Goal: Transaction & Acquisition: Purchase product/service

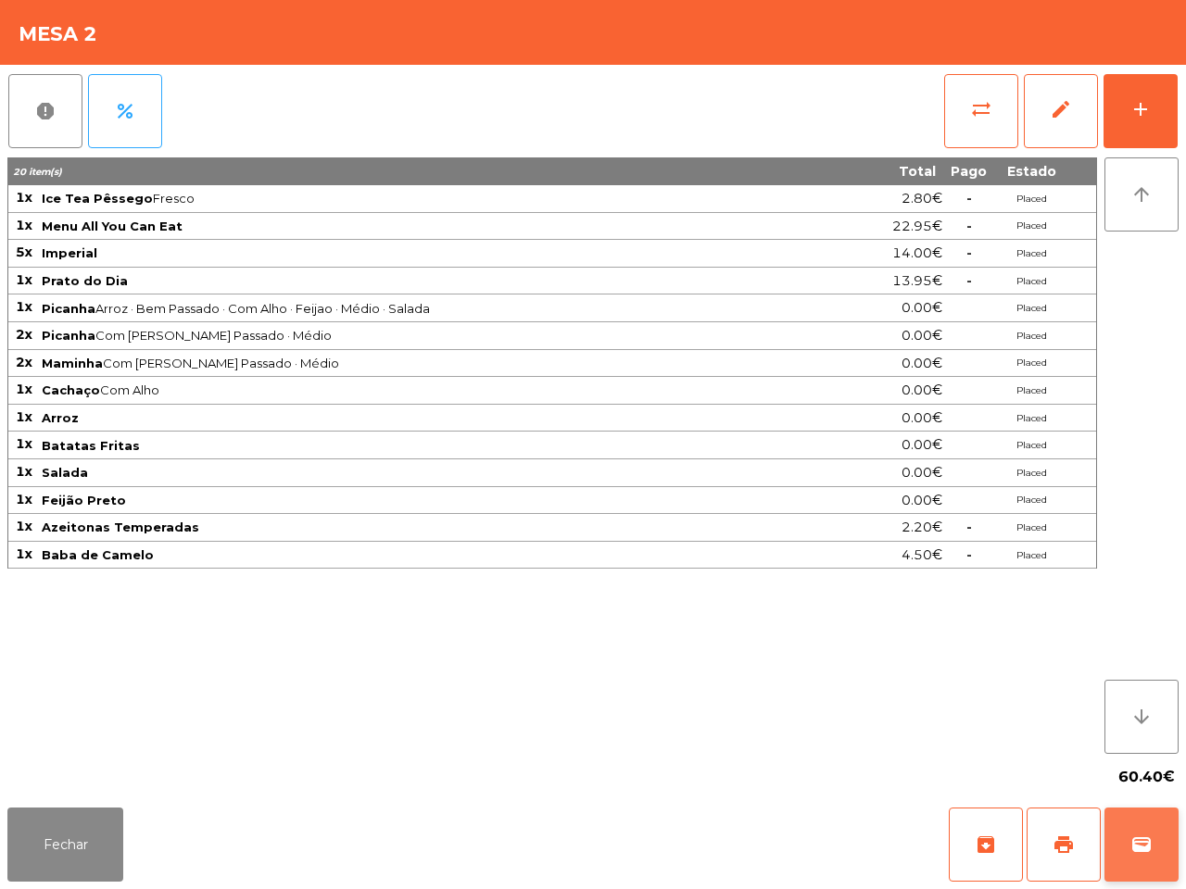
click at [1153, 852] on button "wallet" at bounding box center [1141, 845] width 74 height 74
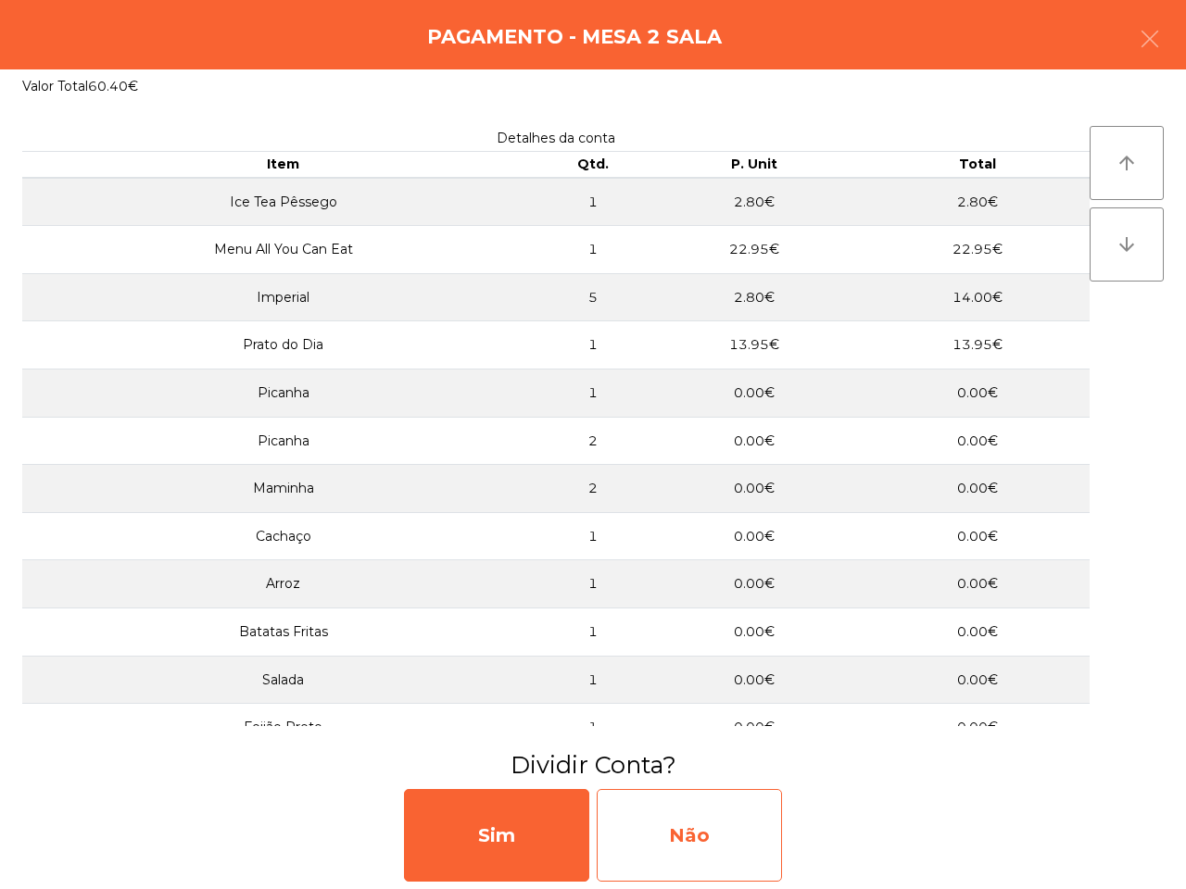
click at [707, 855] on div "Não" at bounding box center [689, 835] width 185 height 93
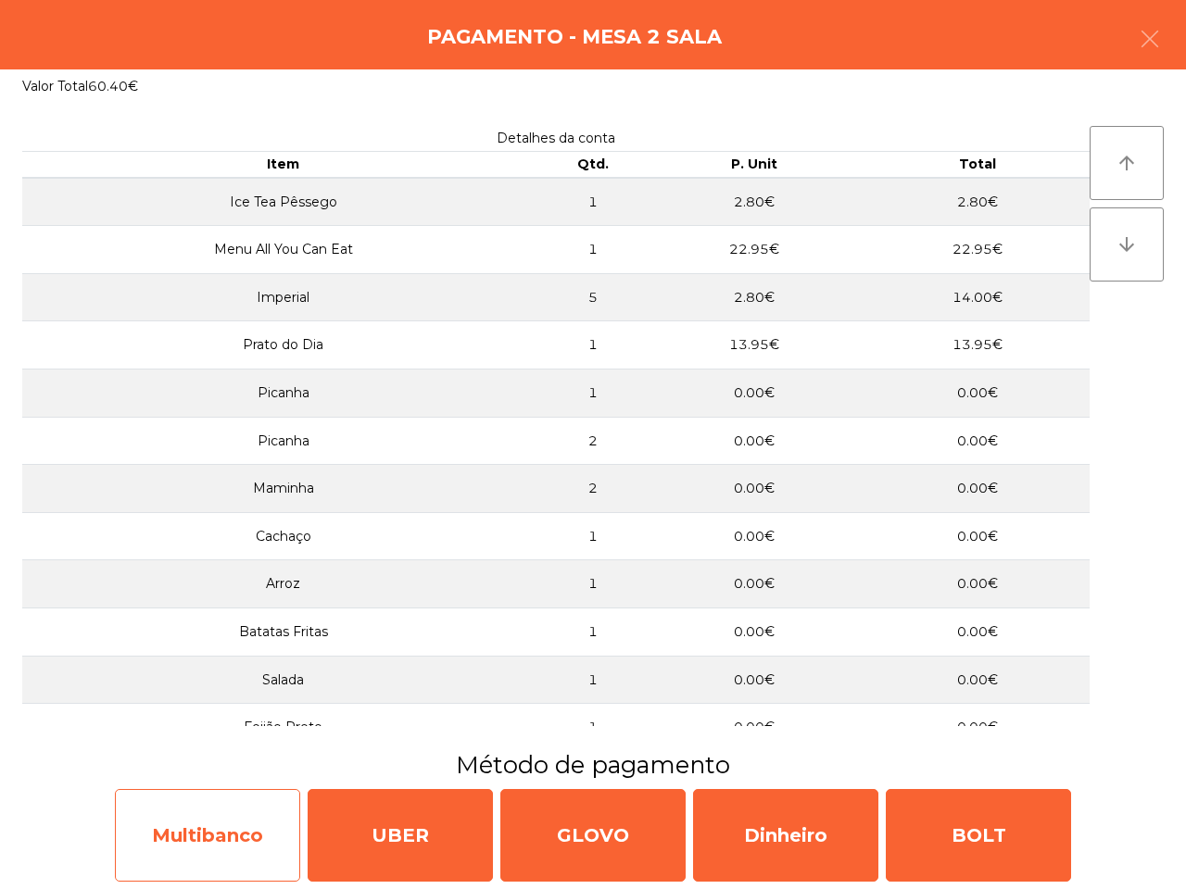
click at [230, 807] on div "Multibanco" at bounding box center [207, 835] width 185 height 93
select select "**"
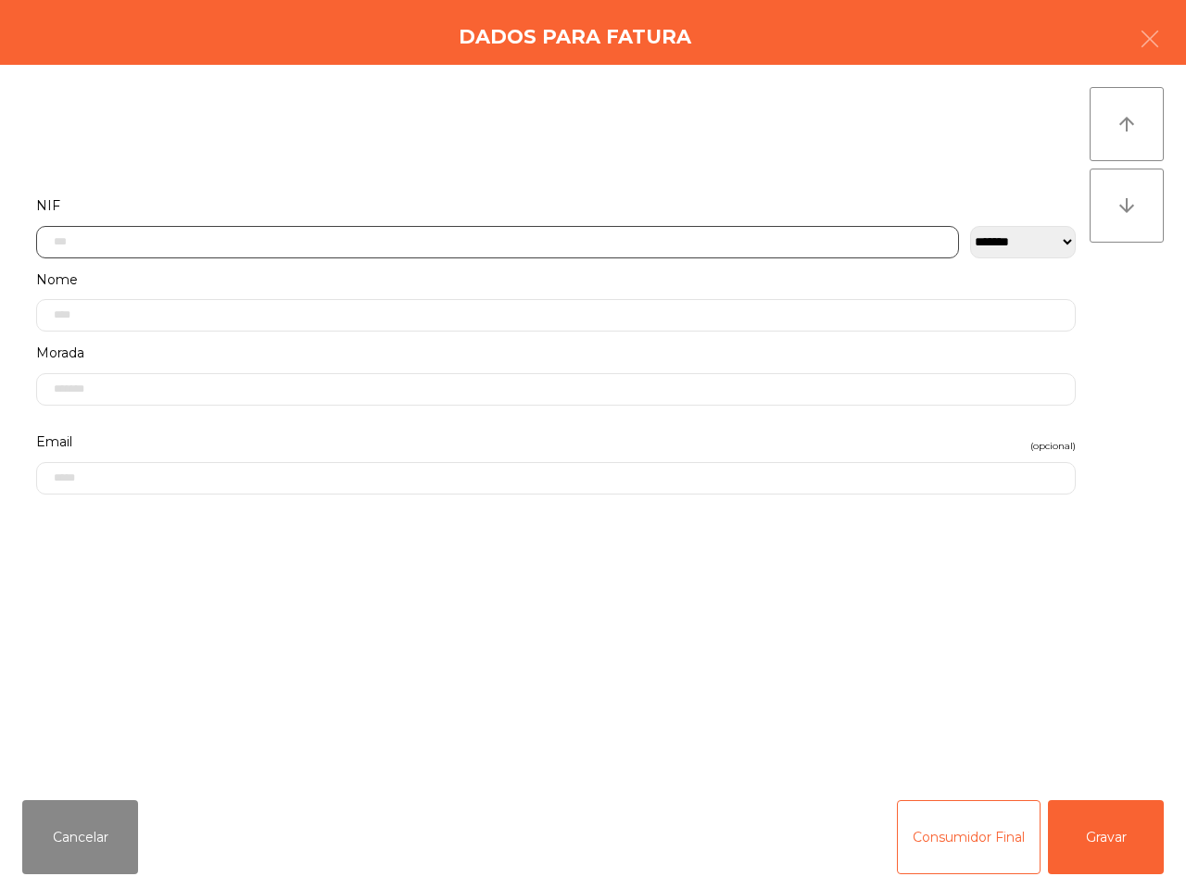
click at [493, 241] on input "text" at bounding box center [497, 242] width 923 height 32
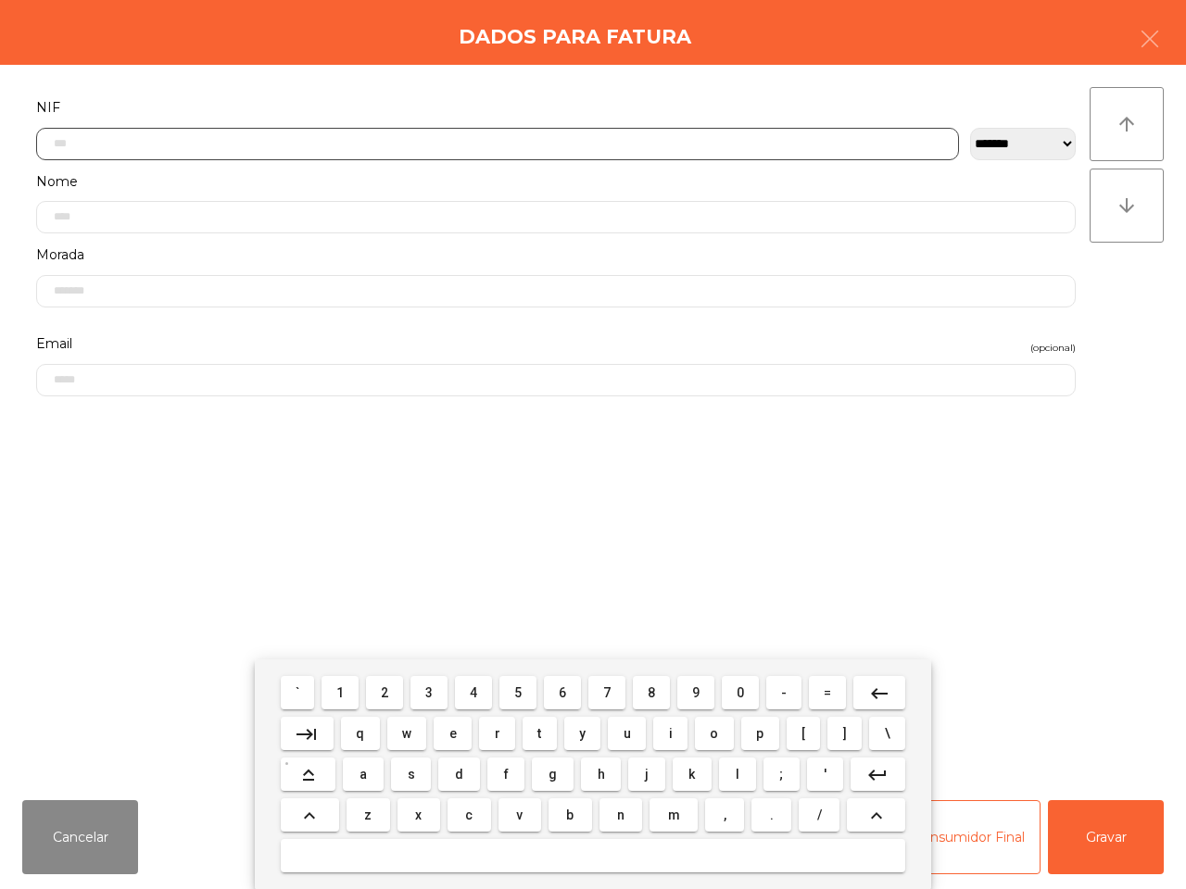
scroll to position [104, 0]
drag, startPoint x: 380, startPoint y: 692, endPoint x: 418, endPoint y: 695, distance: 38.1
click at [382, 692] on button "2" at bounding box center [384, 692] width 37 height 33
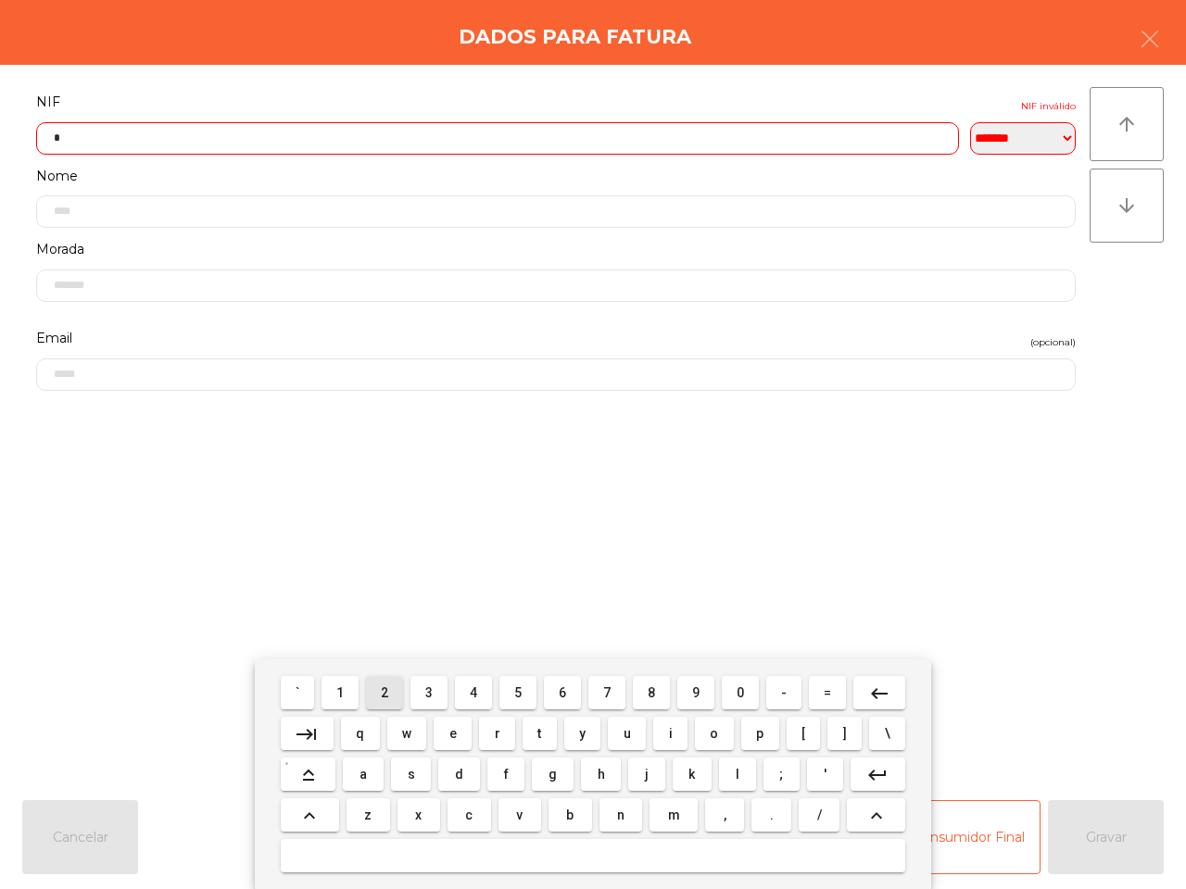
click at [432, 691] on span "3" at bounding box center [428, 692] width 7 height 15
click at [433, 692] on span "3" at bounding box center [428, 692] width 7 height 15
click at [660, 691] on button "8" at bounding box center [651, 692] width 37 height 33
click at [519, 687] on span "5" at bounding box center [517, 692] width 7 height 15
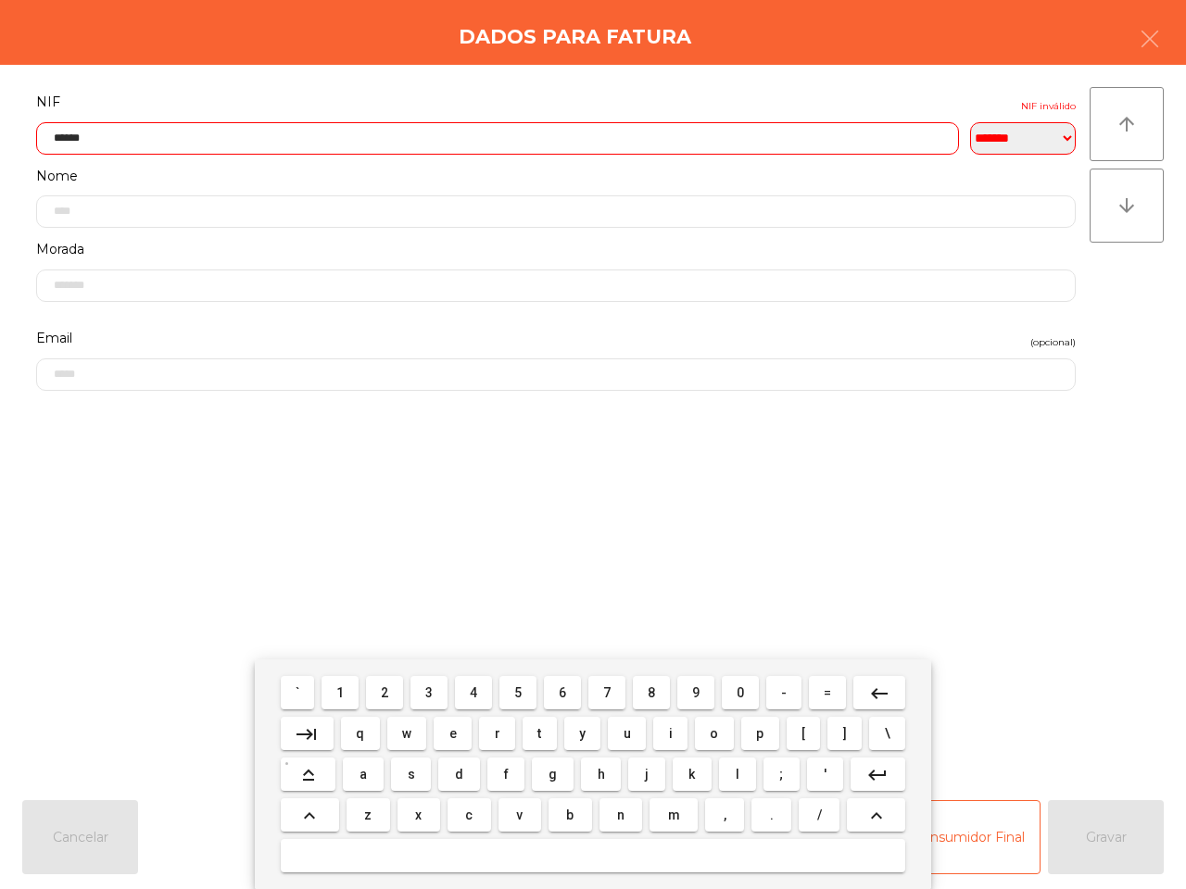
drag, startPoint x: 334, startPoint y: 687, endPoint x: 446, endPoint y: 705, distance: 113.5
click at [338, 688] on button "1" at bounding box center [339, 692] width 37 height 33
click at [695, 692] on span "9" at bounding box center [695, 692] width 7 height 15
click at [728, 695] on button "0" at bounding box center [740, 692] width 37 height 33
type input "*********"
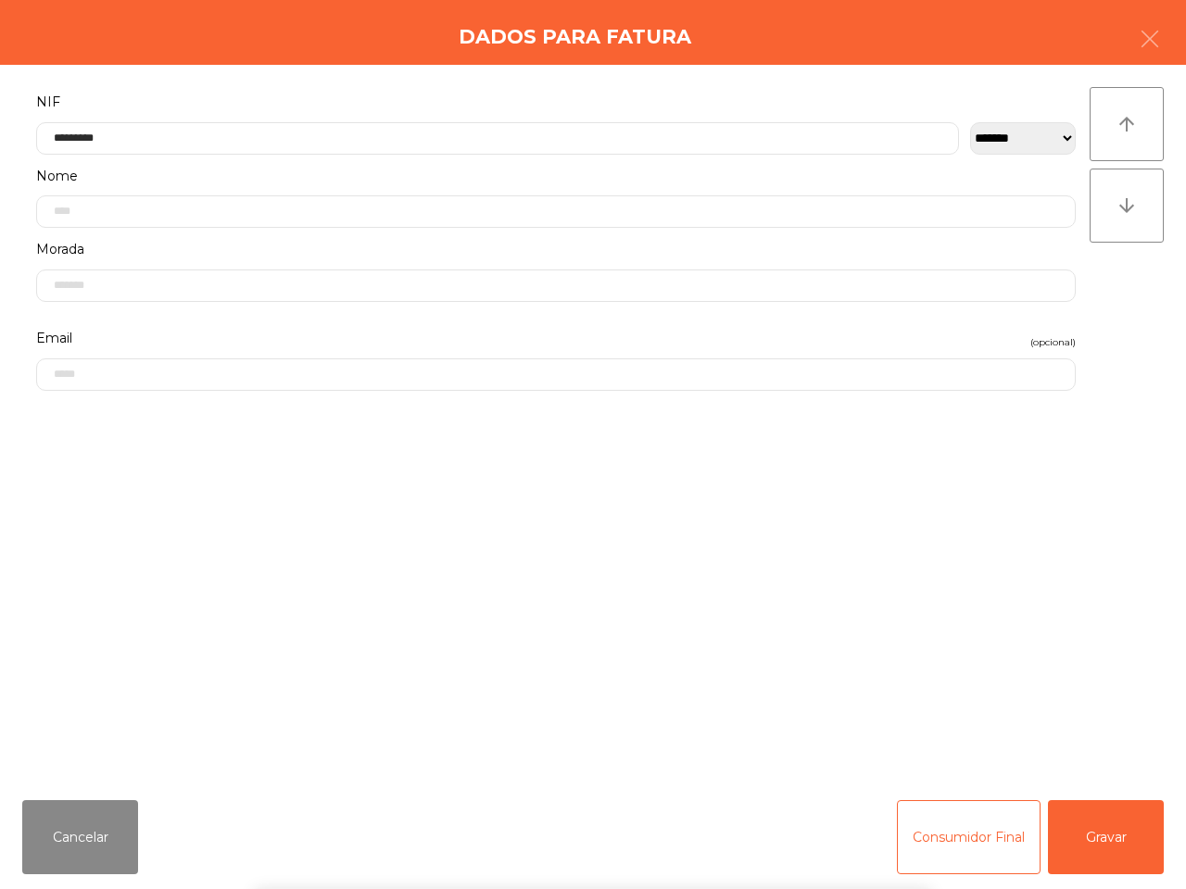
click at [1128, 841] on div "` 1 2 3 4 5 6 7 8 9 0 - = keyboard_backspace keyboard_tab q w e r t y u i o p […" at bounding box center [593, 775] width 1186 height 230
click at [1113, 848] on button "Gravar" at bounding box center [1106, 837] width 116 height 74
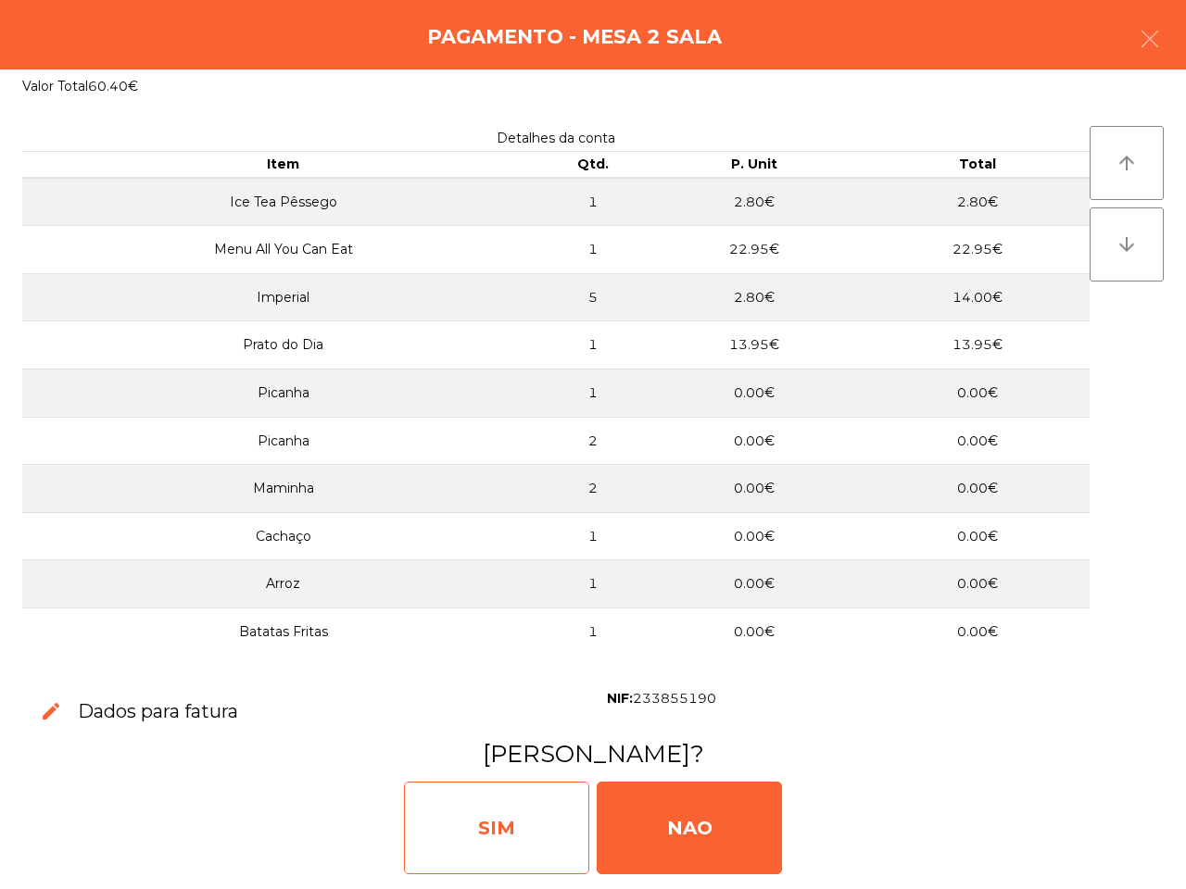
click at [540, 813] on div "SIM" at bounding box center [496, 828] width 185 height 93
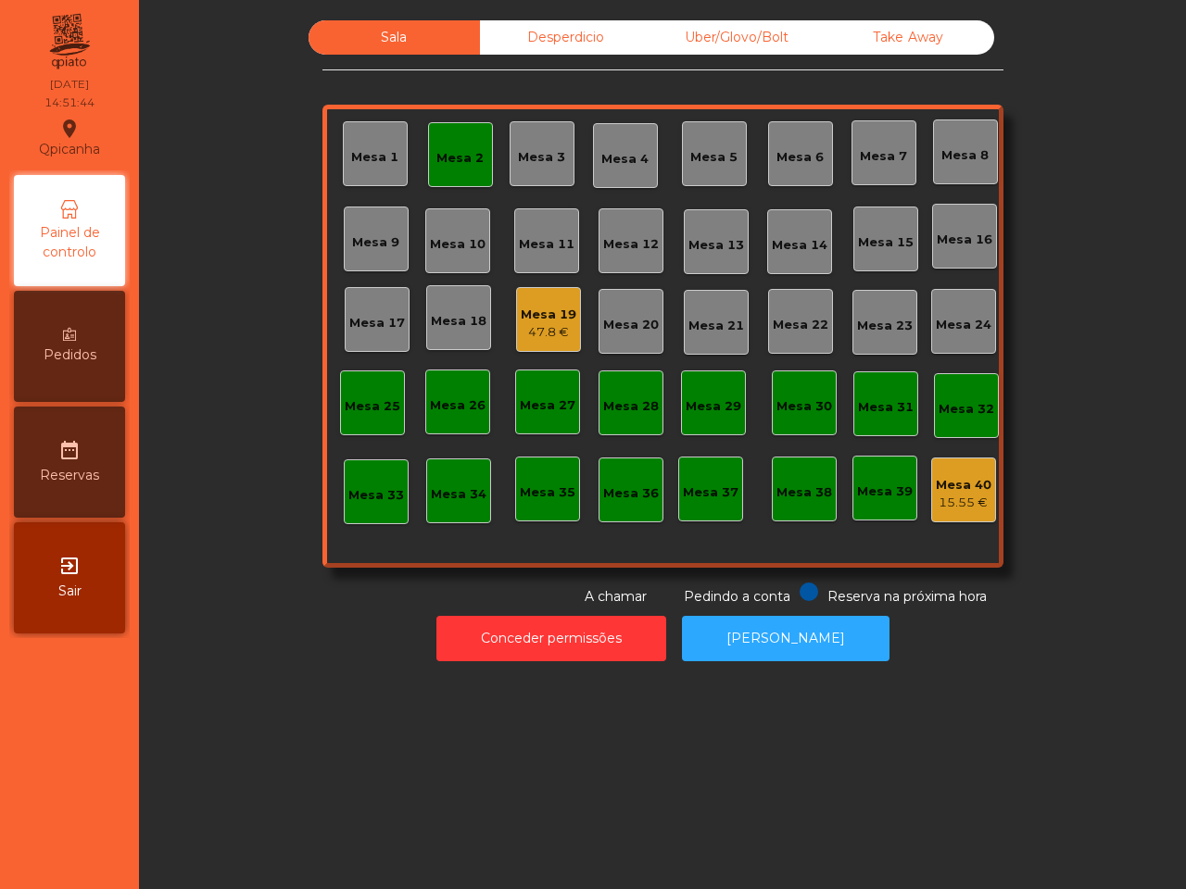
click at [494, 797] on div "Sala Desperdicio Uber/Glovo/Bolt Take Away Mesa 1 Mesa 2 Mesa 3 [GEOGRAPHIC_DAT…" at bounding box center [662, 444] width 1047 height 889
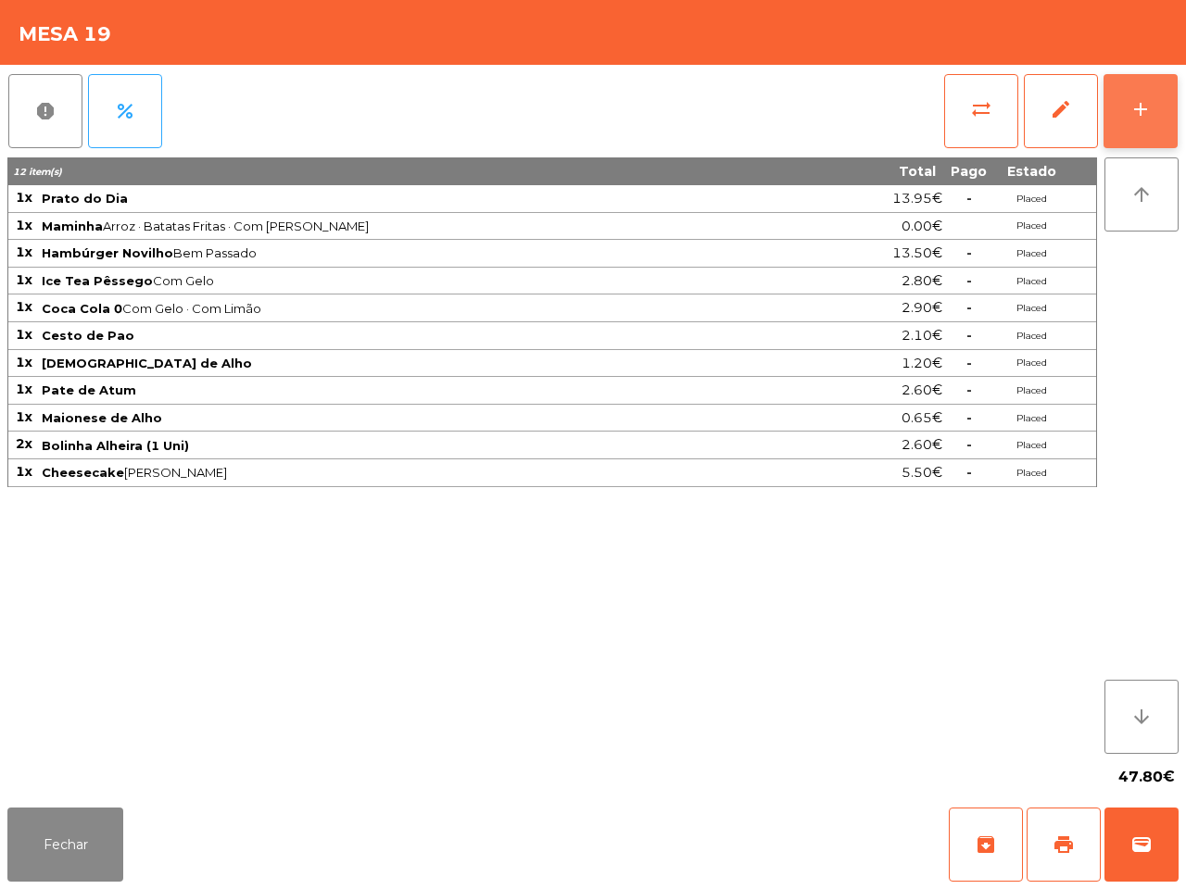
click at [1137, 93] on button "add" at bounding box center [1140, 111] width 74 height 74
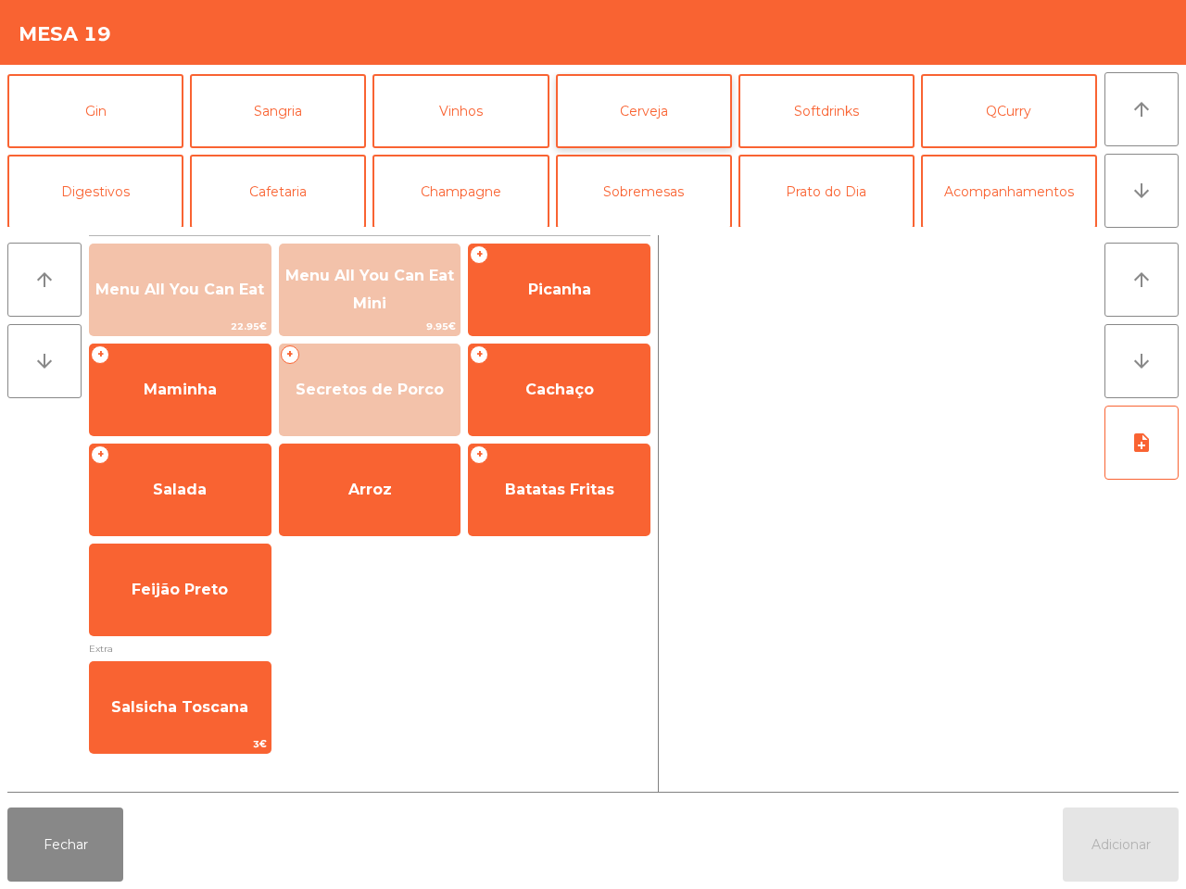
scroll to position [116, 0]
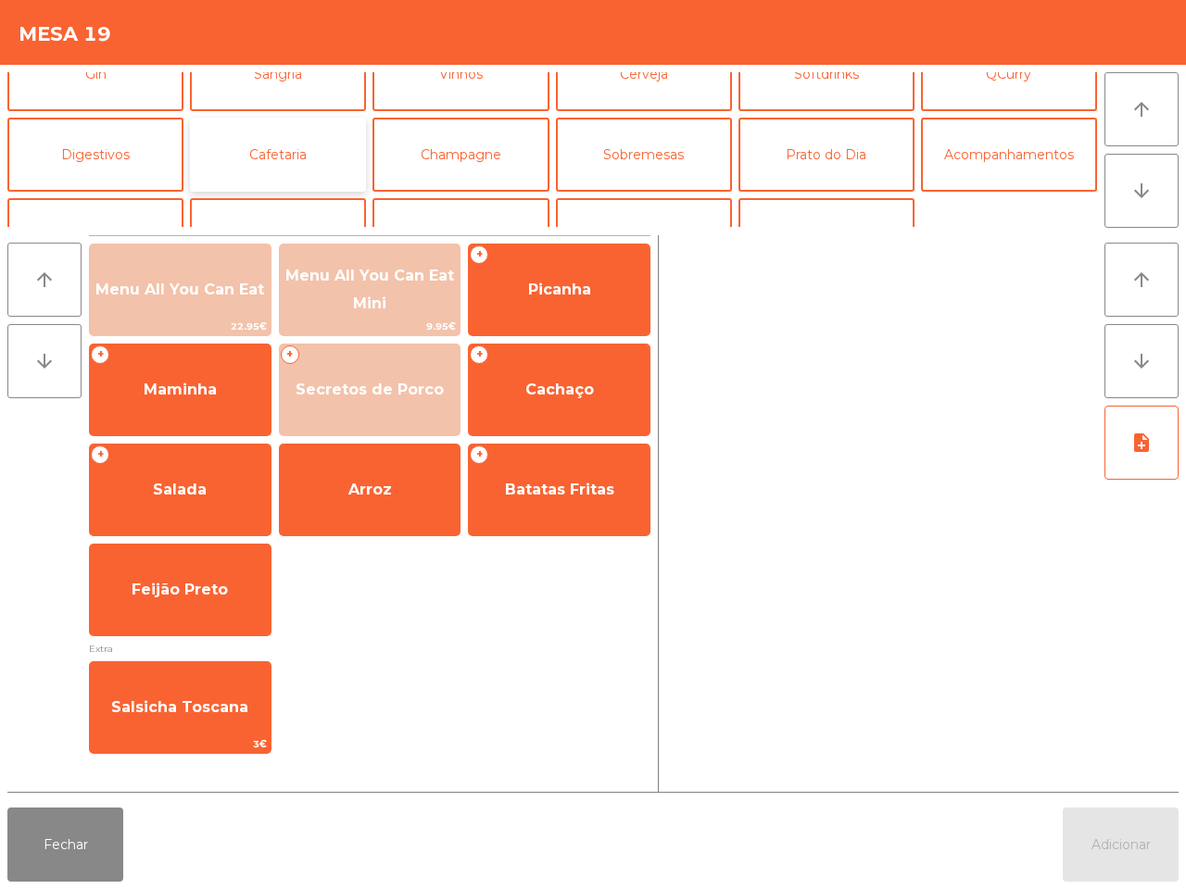
click at [279, 158] on button "Cafetaria" at bounding box center [278, 155] width 176 height 74
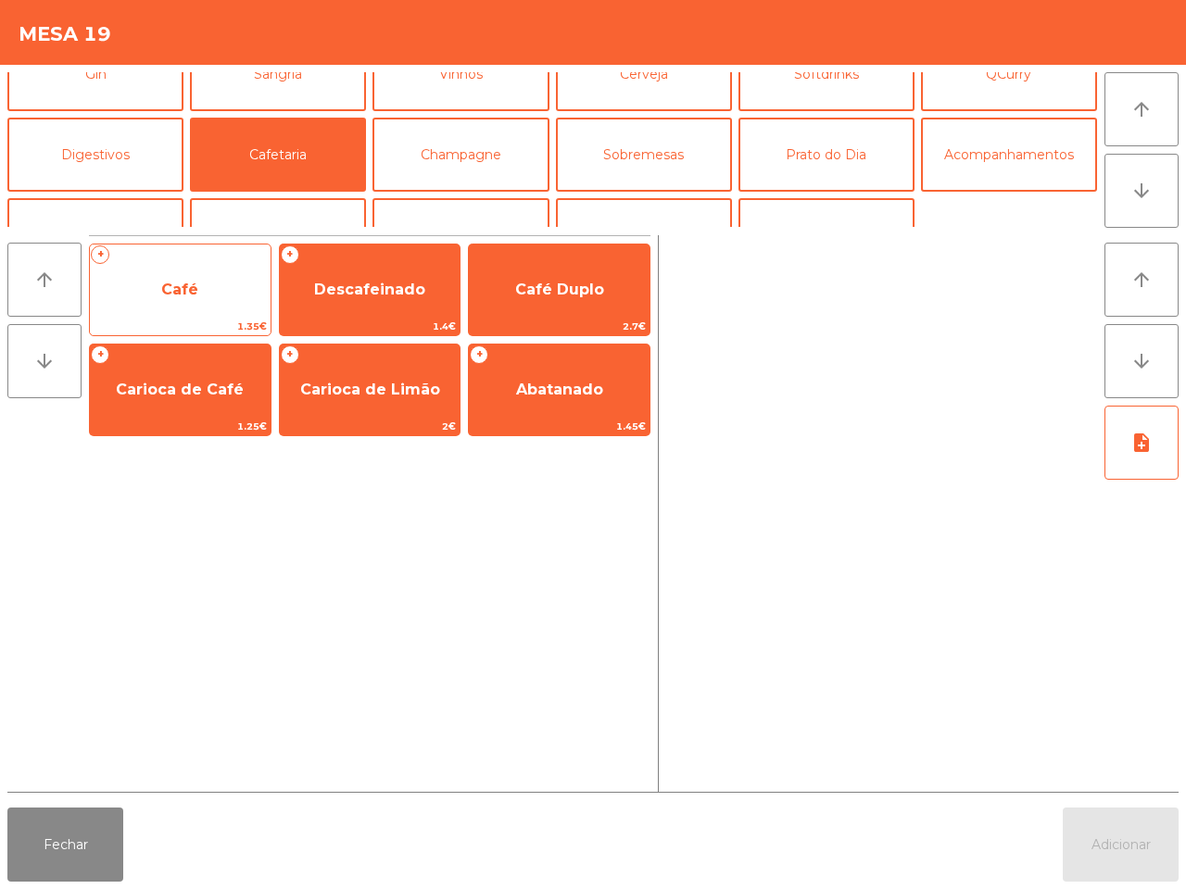
click at [216, 278] on span "Café" at bounding box center [180, 290] width 181 height 50
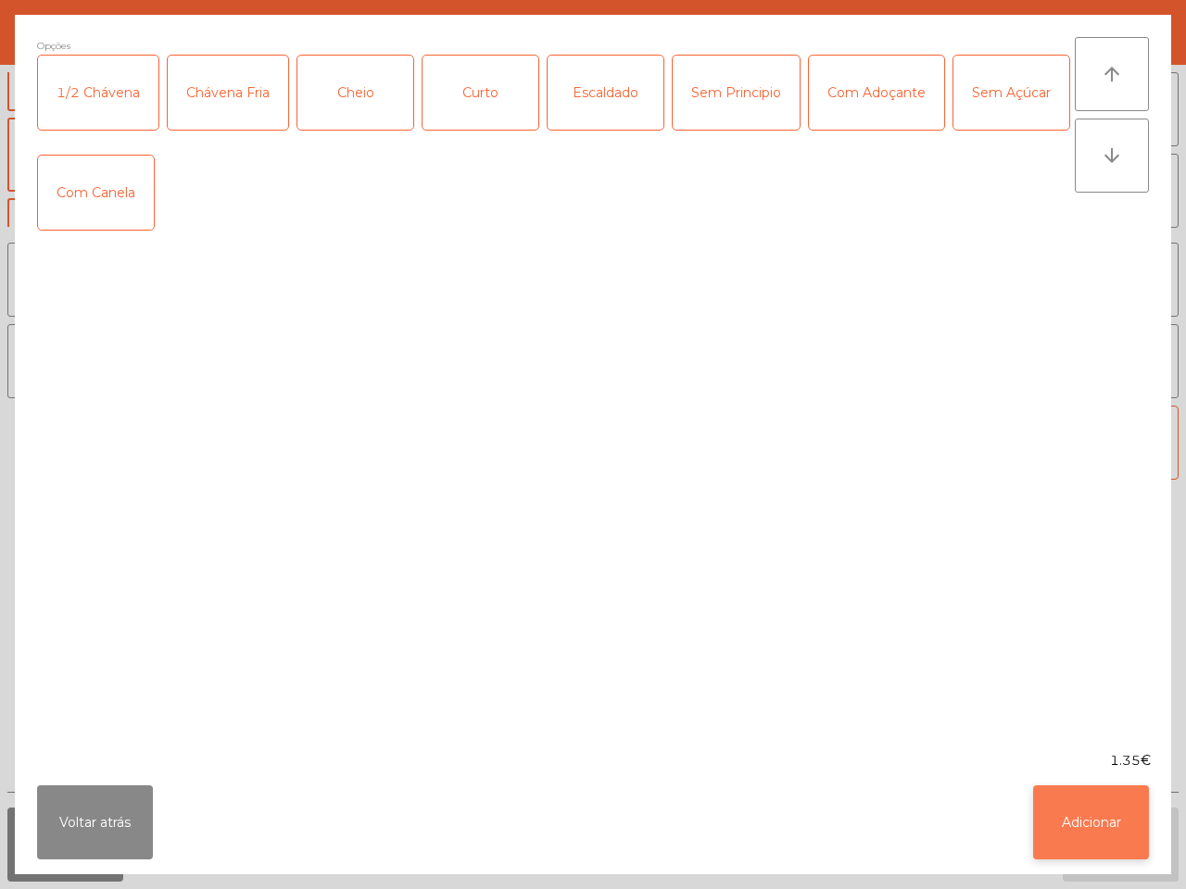
click at [1059, 803] on button "Adicionar" at bounding box center [1091, 823] width 116 height 74
click at [1062, 806] on div "Fechar Adicionar" at bounding box center [593, 844] width 1186 height 89
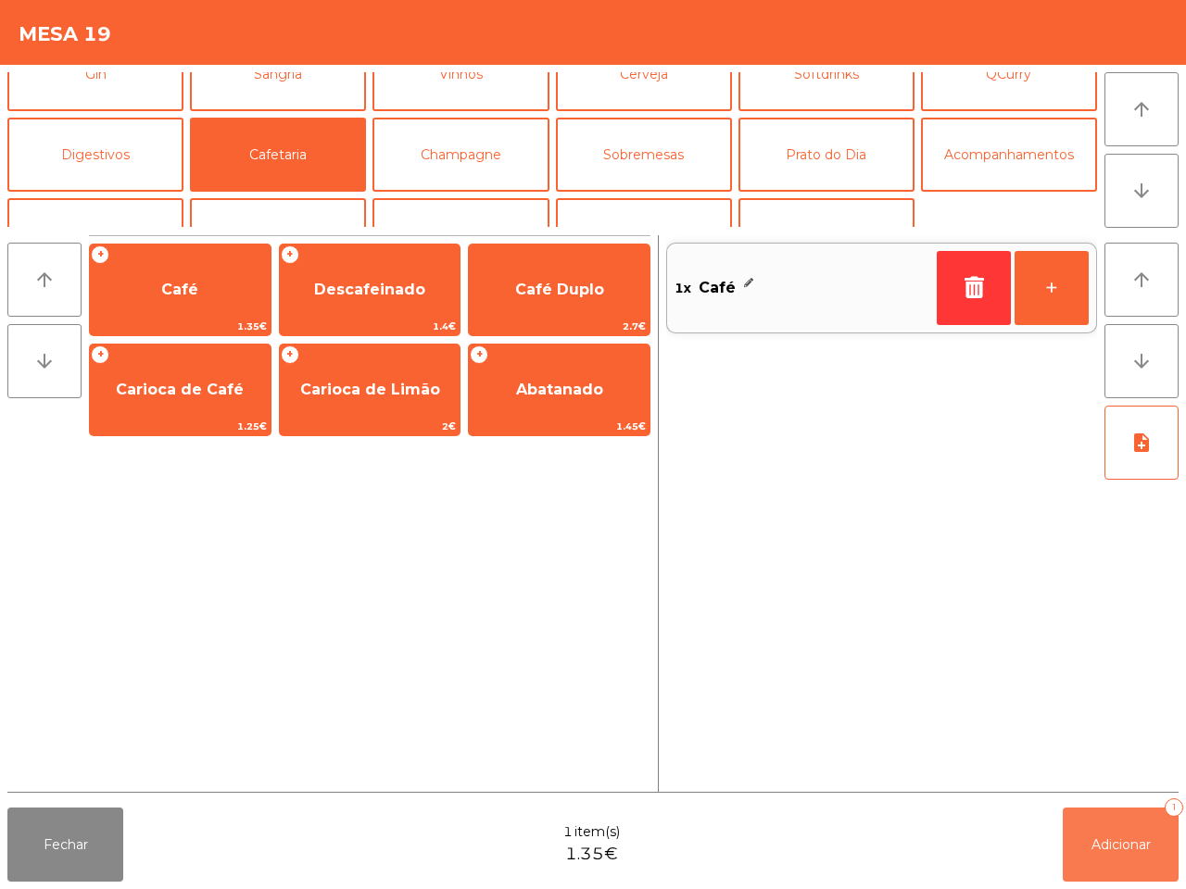
click at [1122, 839] on span "Adicionar" at bounding box center [1120, 844] width 59 height 17
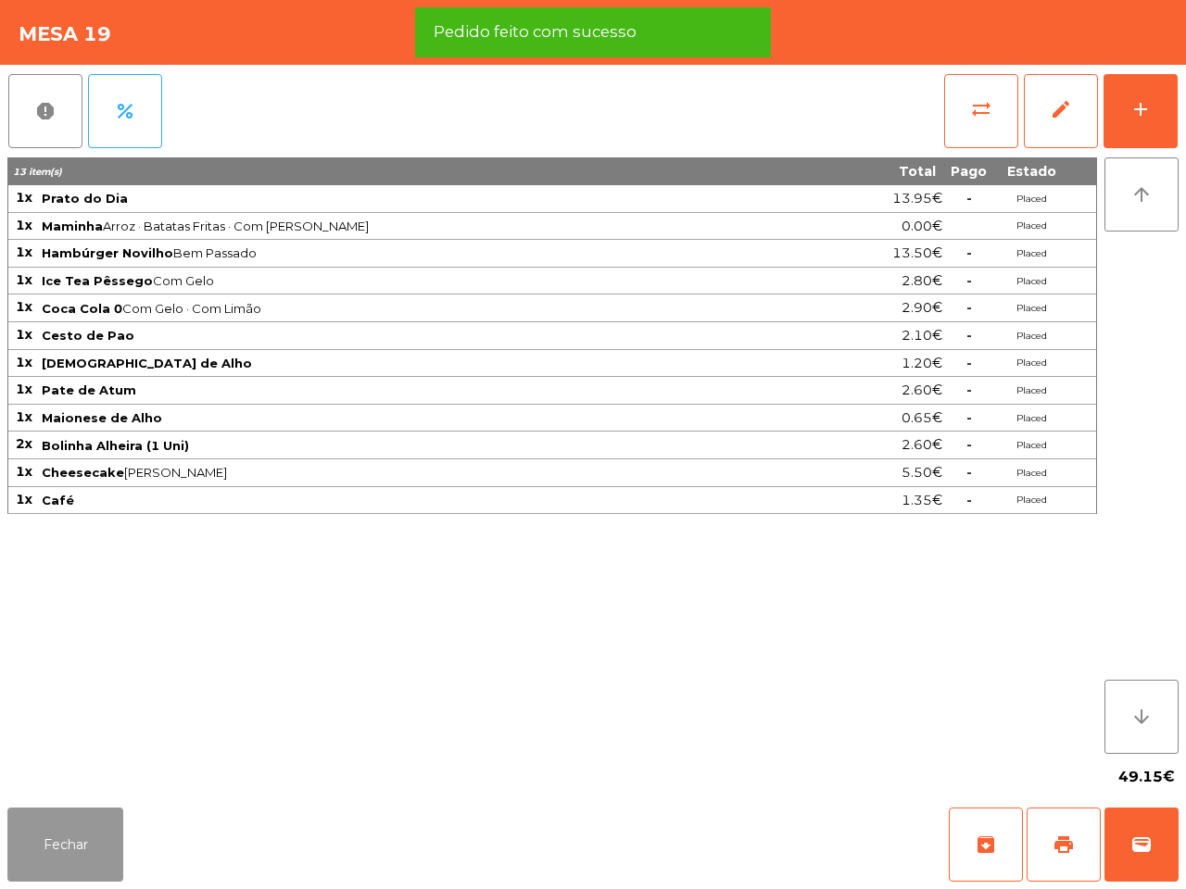
click at [109, 829] on button "Fechar" at bounding box center [65, 845] width 116 height 74
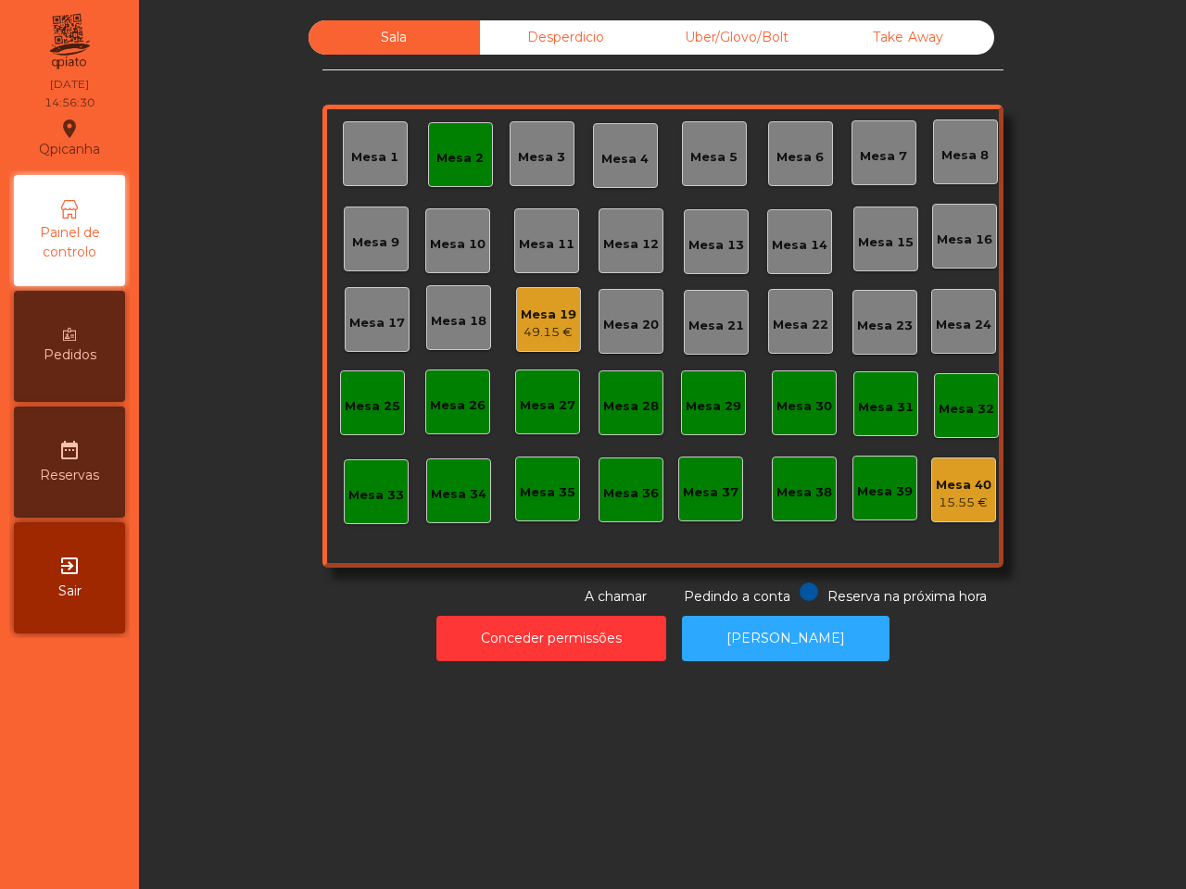
drag, startPoint x: 169, startPoint y: 747, endPoint x: 737, endPoint y: 392, distance: 670.3
click at [172, 765] on div "Sala Desperdicio Uber/Glovo/Bolt Take Away Mesa 1 Mesa 2 Mesa 3 [GEOGRAPHIC_DAT…" at bounding box center [662, 444] width 1047 height 889
click at [516, 348] on div "Mesa 19 49.15 €" at bounding box center [548, 319] width 65 height 65
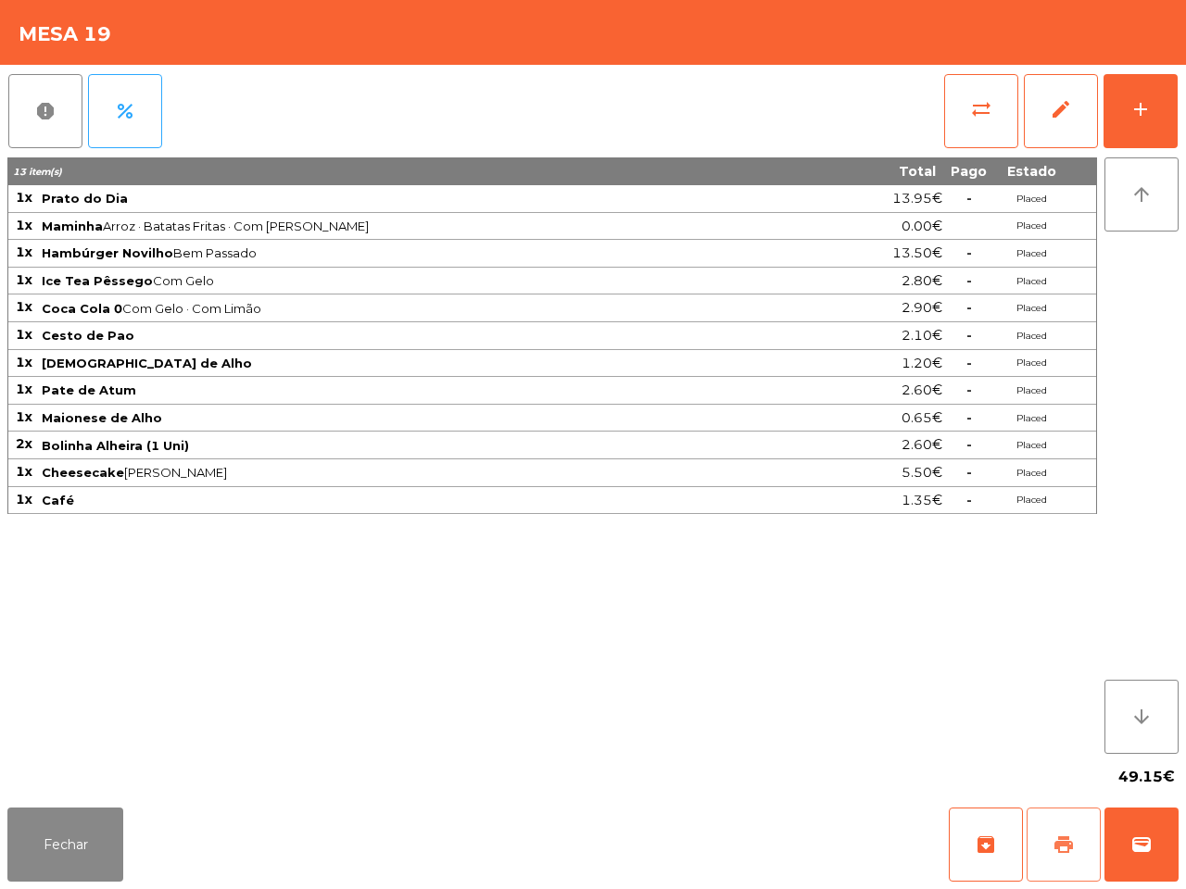
click at [1052, 846] on span "print" at bounding box center [1063, 845] width 22 height 22
click at [104, 849] on button "Fechar" at bounding box center [65, 845] width 116 height 74
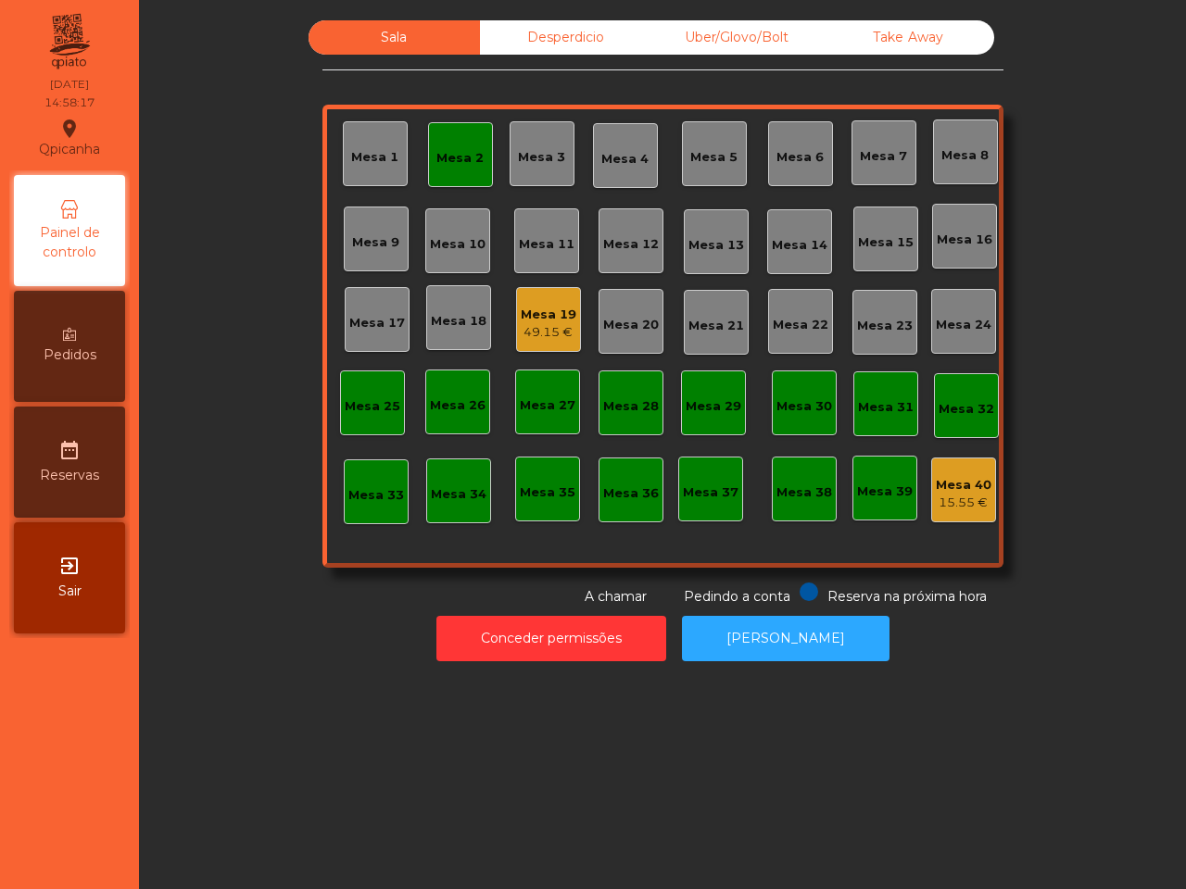
drag, startPoint x: 210, startPoint y: 793, endPoint x: 233, endPoint y: 816, distance: 32.1
click at [233, 815] on div "Sala Desperdicio Uber/Glovo/Bolt Take Away Mesa 1 Mesa 2 Mesa 3 [GEOGRAPHIC_DAT…" at bounding box center [662, 444] width 1047 height 889
click at [521, 336] on div "49.15 €" at bounding box center [549, 332] width 56 height 19
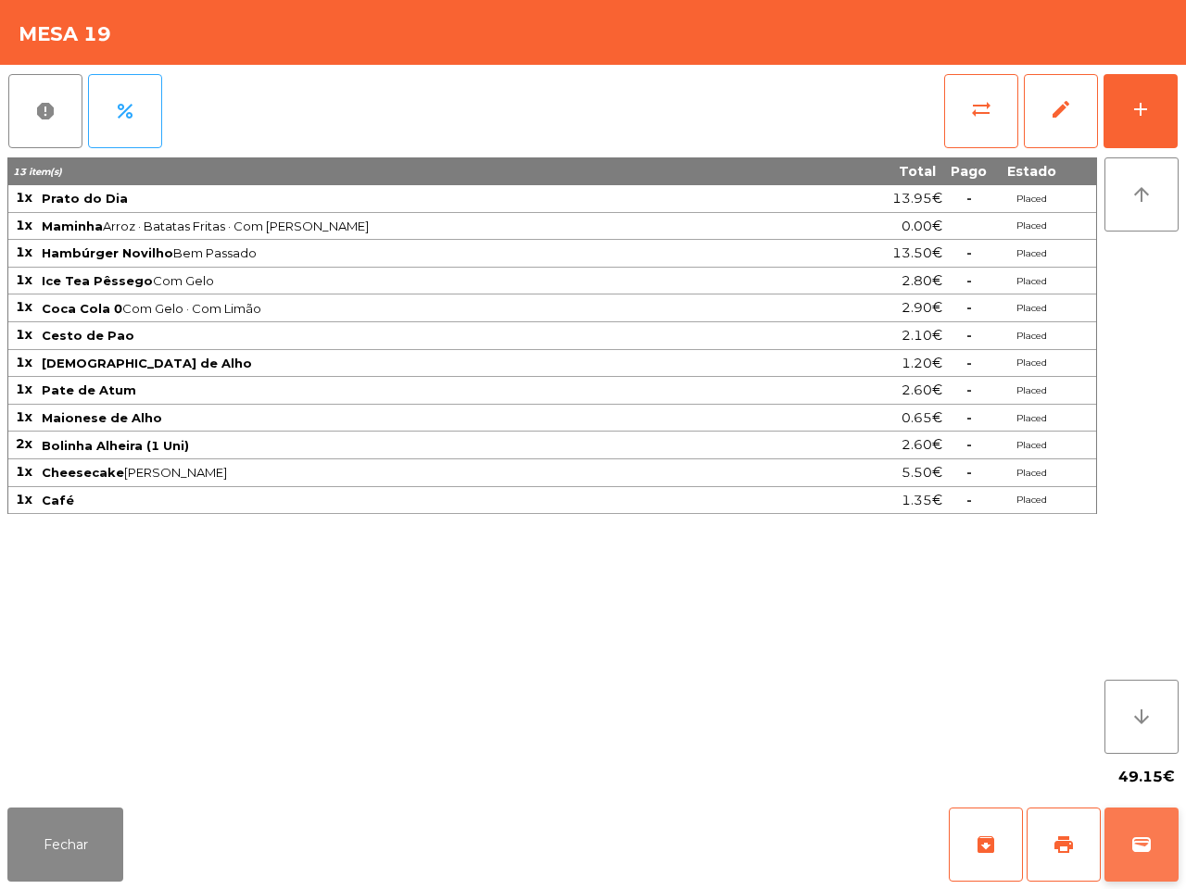
click at [1110, 849] on button "wallet" at bounding box center [1141, 845] width 74 height 74
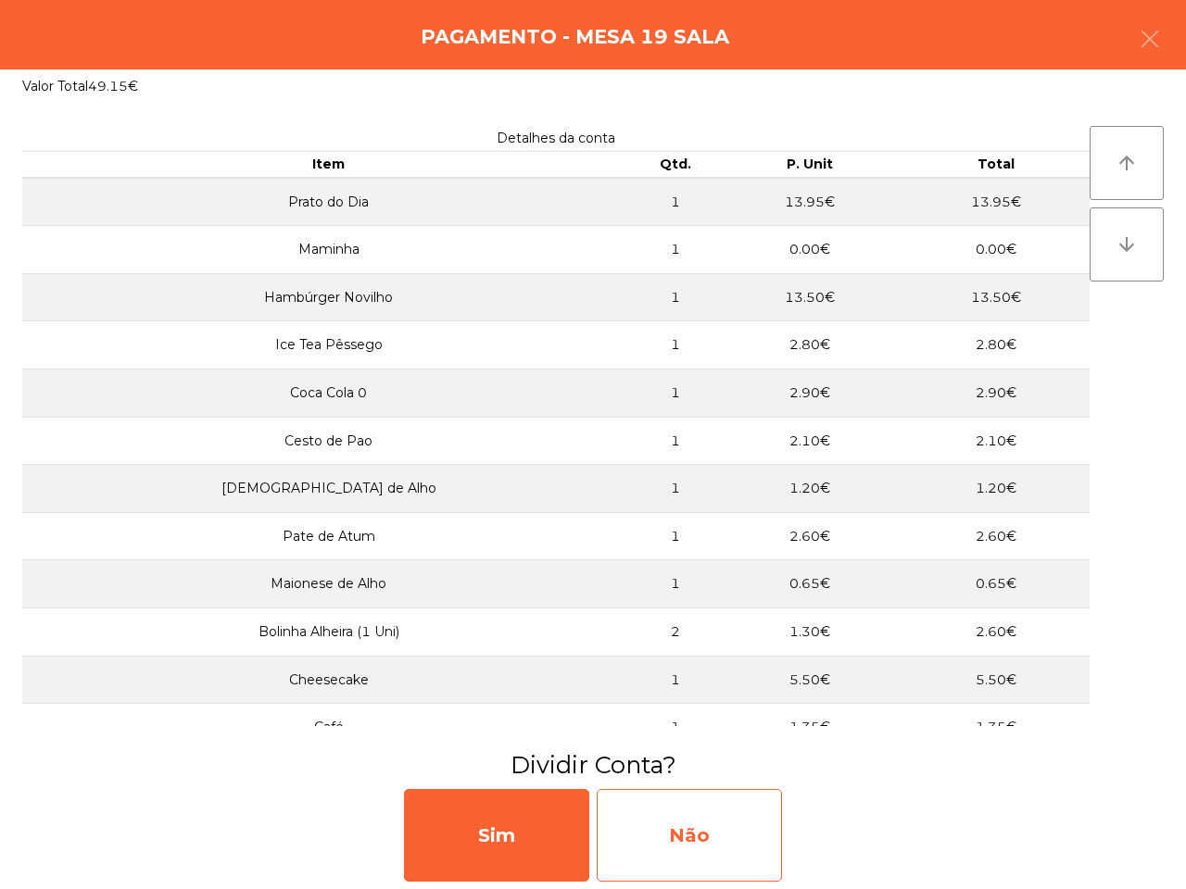
click at [748, 836] on div "Não" at bounding box center [689, 835] width 185 height 93
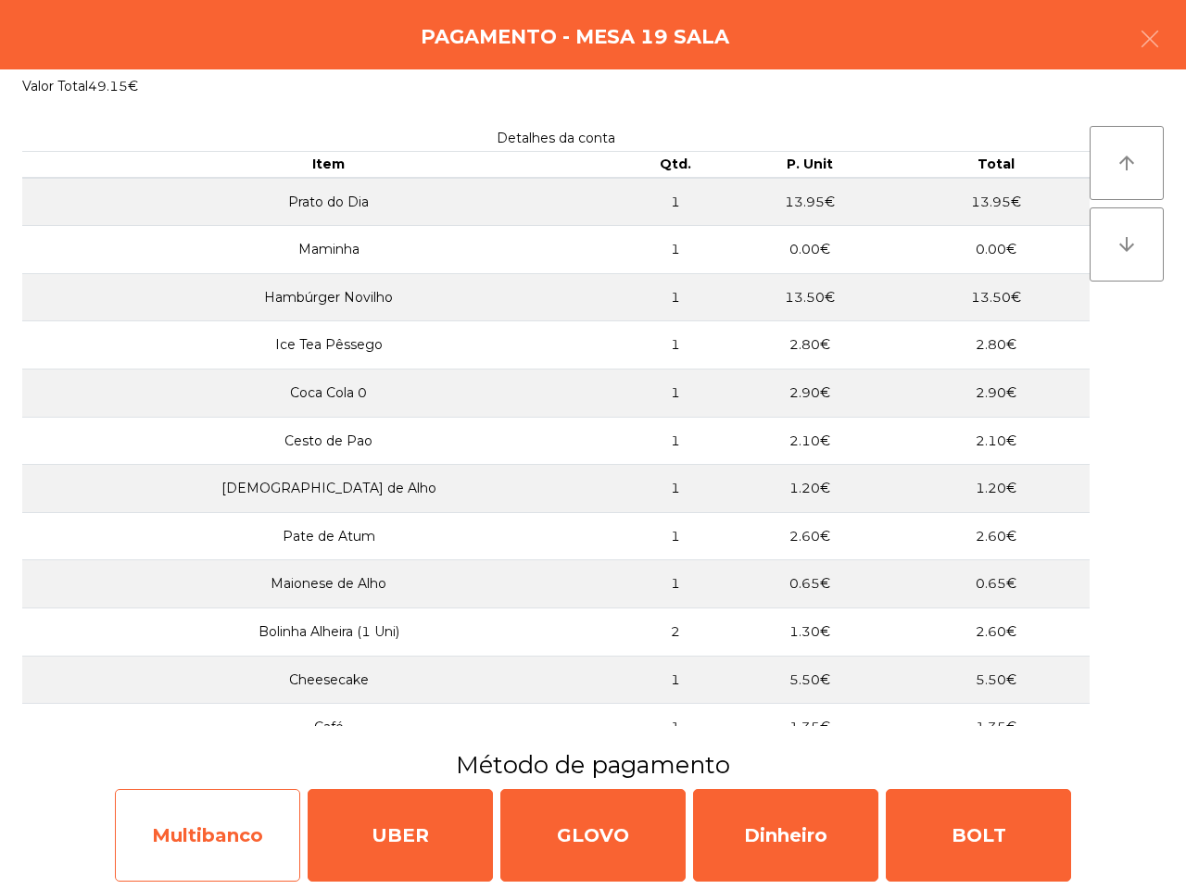
click at [241, 834] on div "Multibanco" at bounding box center [207, 835] width 185 height 93
select select "**"
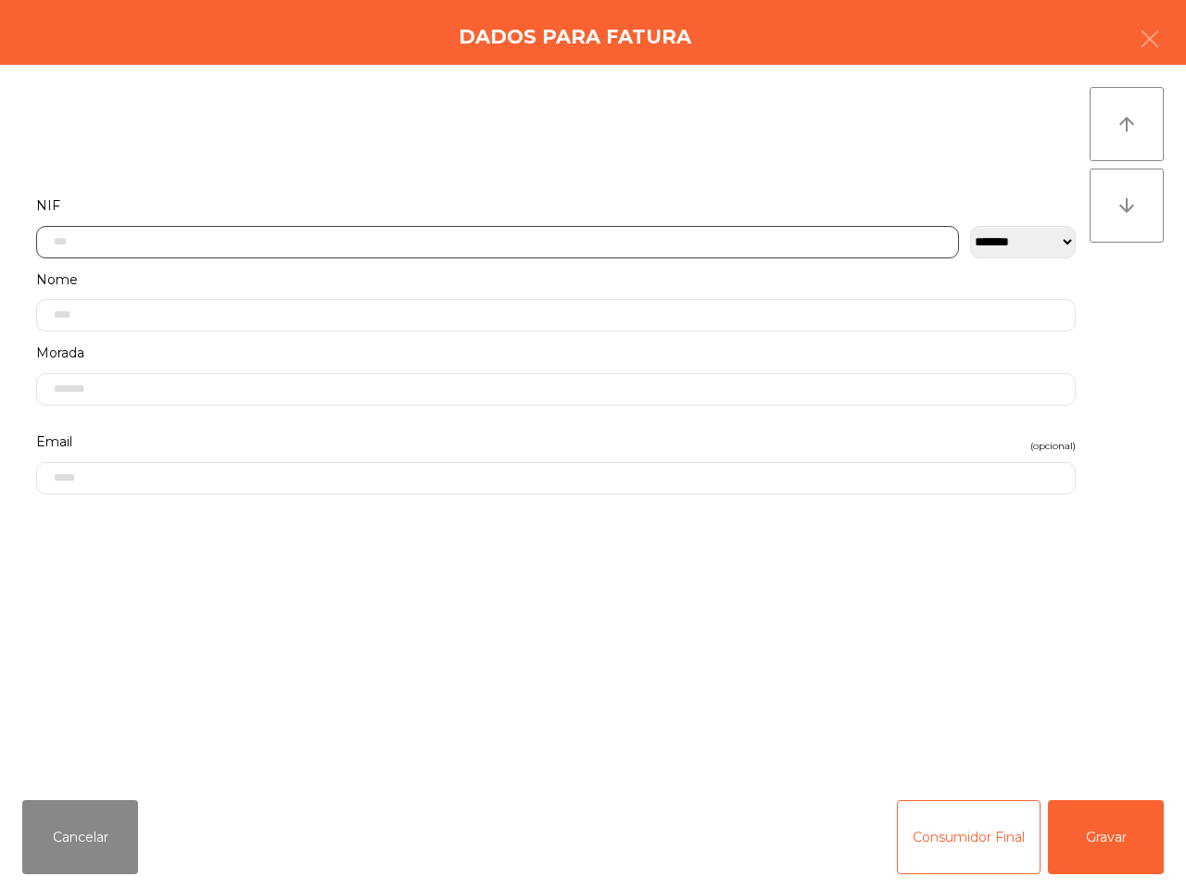
drag, startPoint x: 394, startPoint y: 244, endPoint x: 557, endPoint y: 626, distance: 415.9
click at [395, 244] on input "text" at bounding box center [497, 242] width 923 height 32
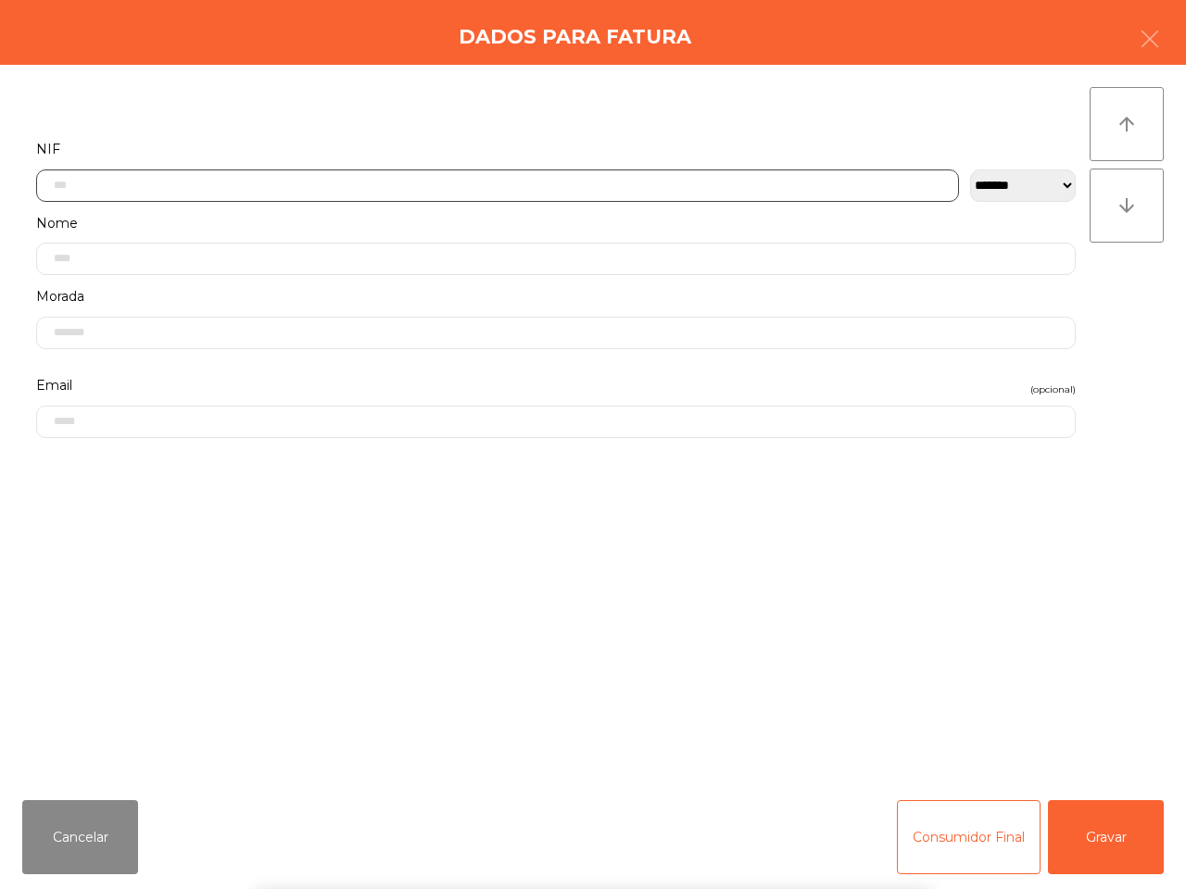
scroll to position [104, 0]
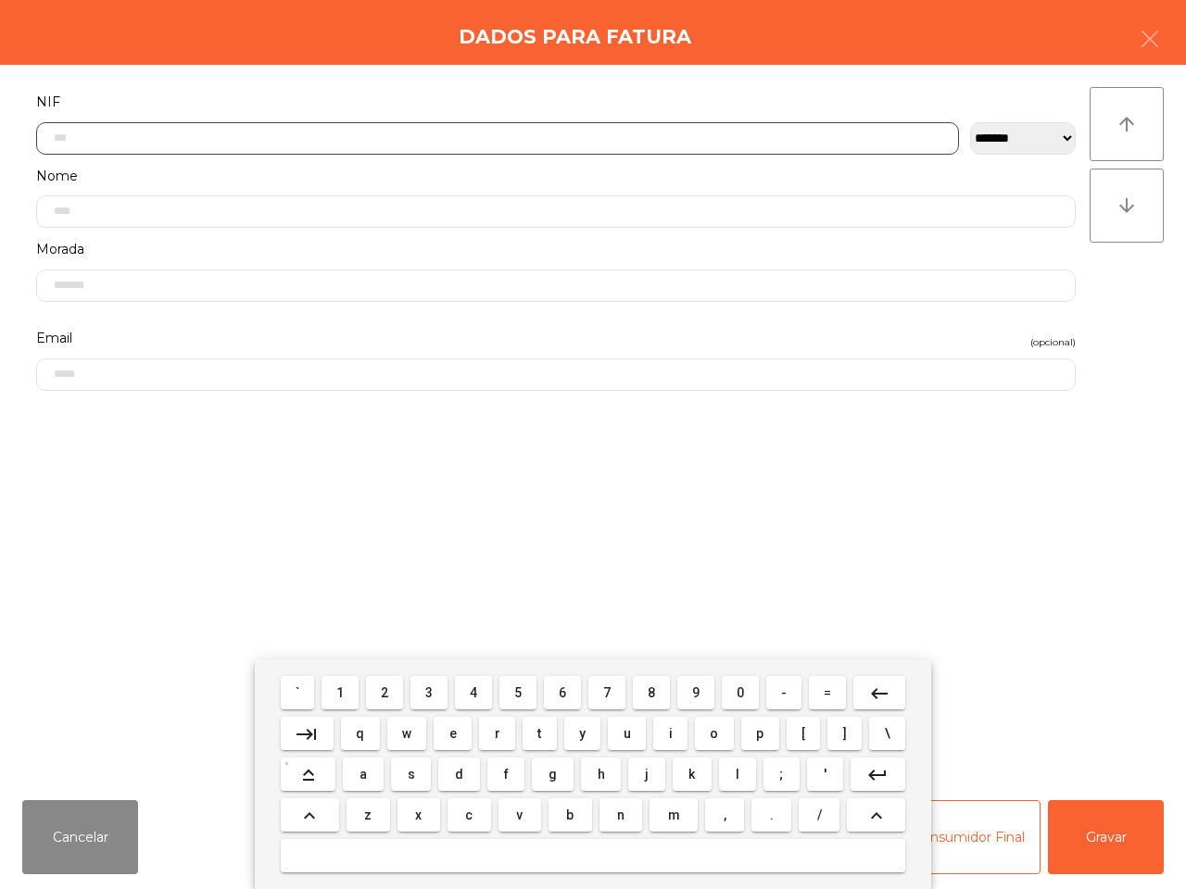
click at [509, 693] on button "5" at bounding box center [517, 692] width 37 height 33
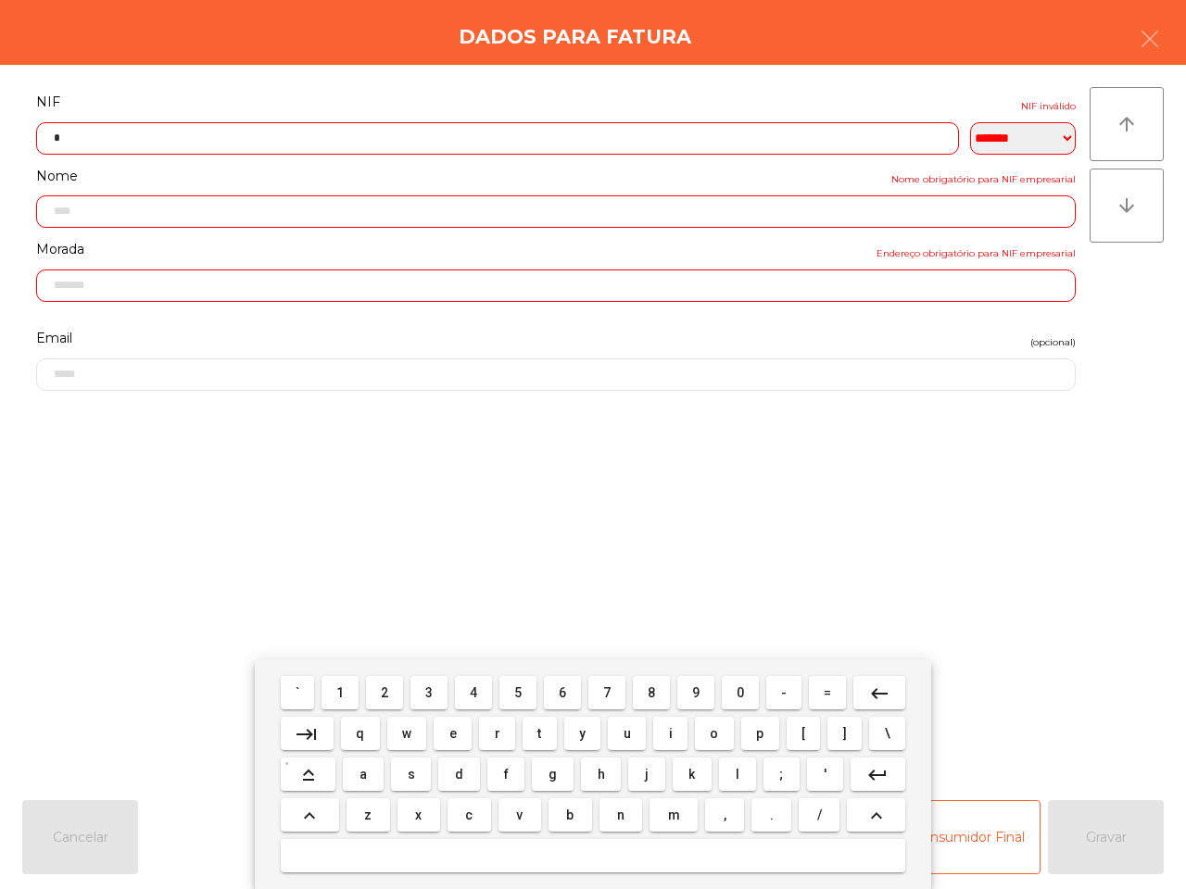
click at [334, 690] on button "1" at bounding box center [339, 692] width 37 height 33
click at [426, 699] on button "3" at bounding box center [428, 692] width 37 height 33
click at [655, 692] on button "8" at bounding box center [651, 692] width 37 height 33
click at [431, 692] on span "3" at bounding box center [428, 692] width 7 height 15
click at [355, 693] on button "1" at bounding box center [339, 692] width 37 height 33
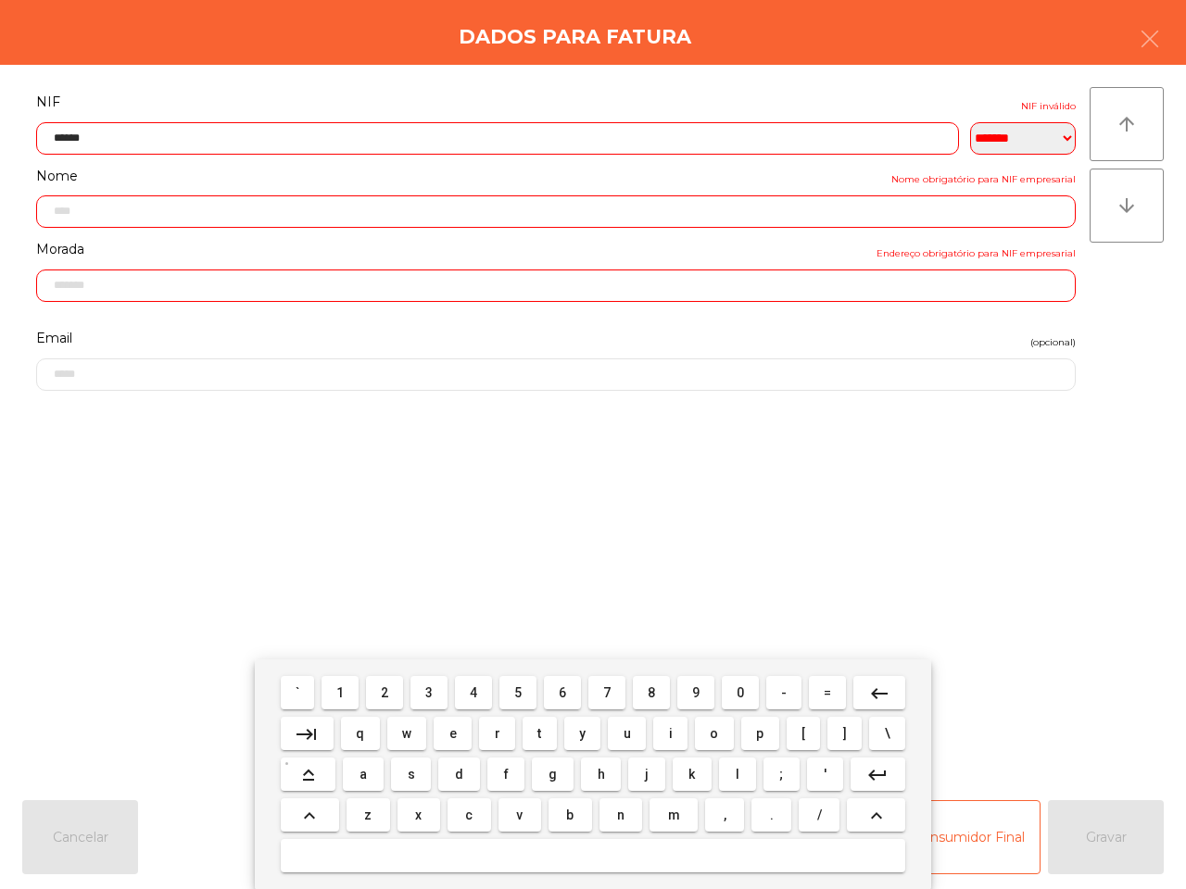
click at [517, 697] on span "5" at bounding box center [517, 692] width 7 height 15
click at [475, 690] on span "4" at bounding box center [473, 692] width 7 height 15
click at [441, 692] on button "3" at bounding box center [428, 692] width 37 height 33
click at [880, 692] on mat-icon "keyboard_backspace" at bounding box center [879, 694] width 22 height 22
click at [729, 695] on button "0" at bounding box center [740, 692] width 37 height 33
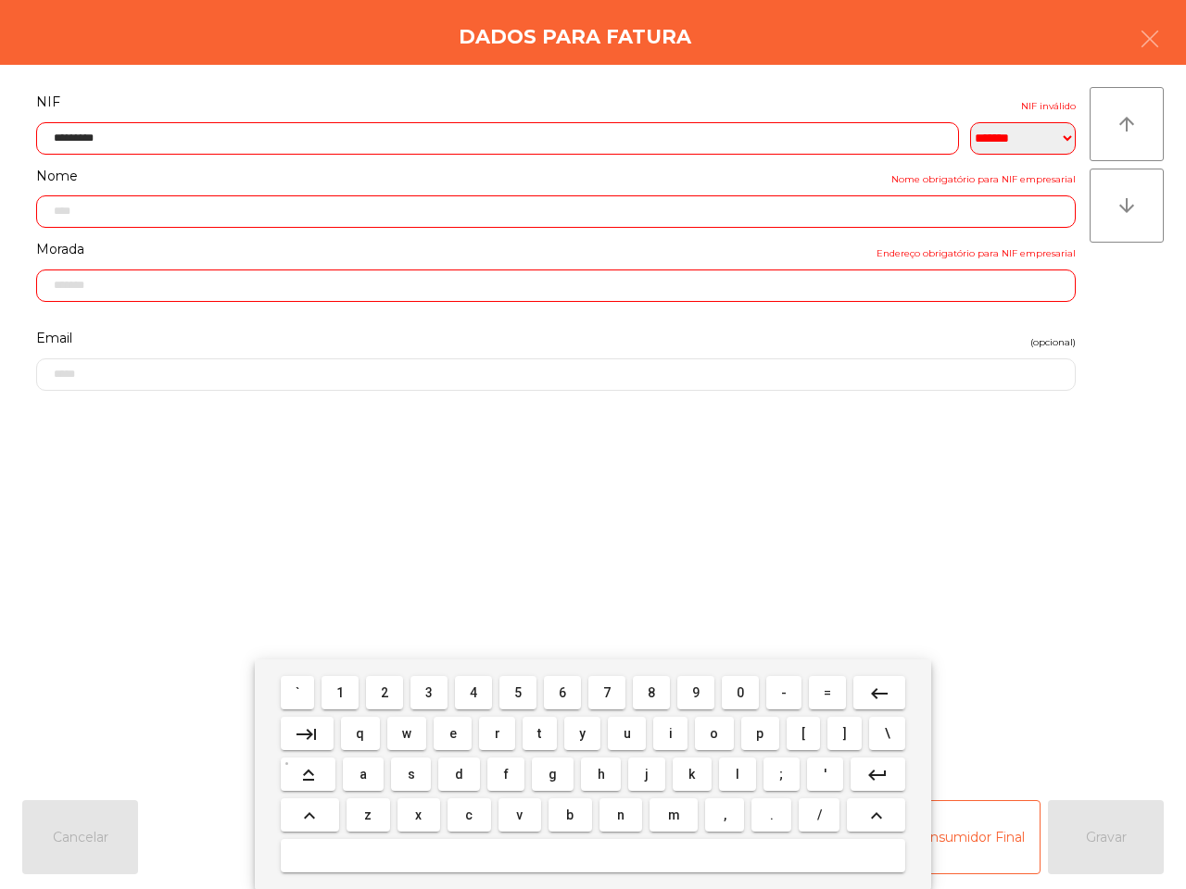
click at [868, 687] on mat-icon "keyboard_backspace" at bounding box center [879, 694] width 22 height 22
click at [690, 700] on button "9" at bounding box center [695, 692] width 37 height 33
click at [887, 695] on button "keyboard_backspace" at bounding box center [879, 692] width 52 height 33
click at [658, 693] on button "8" at bounding box center [651, 692] width 37 height 33
click at [878, 692] on mat-icon "keyboard_backspace" at bounding box center [879, 694] width 22 height 22
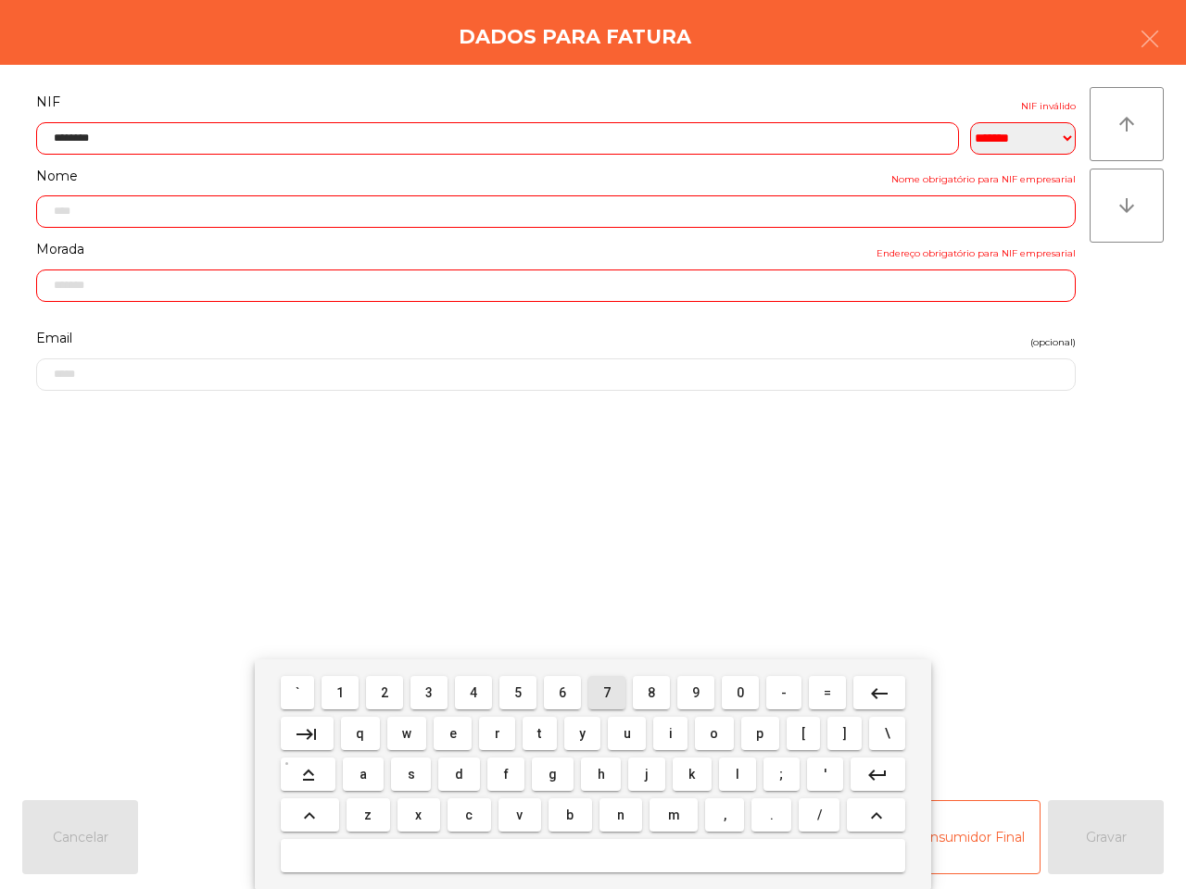
click at [616, 695] on button "7" at bounding box center [606, 692] width 37 height 33
click at [873, 688] on mat-icon "keyboard_backspace" at bounding box center [879, 694] width 22 height 22
click at [571, 687] on button "6" at bounding box center [562, 692] width 37 height 33
click at [875, 695] on mat-icon "keyboard_backspace" at bounding box center [879, 694] width 22 height 22
click at [524, 692] on button "5" at bounding box center [517, 692] width 37 height 33
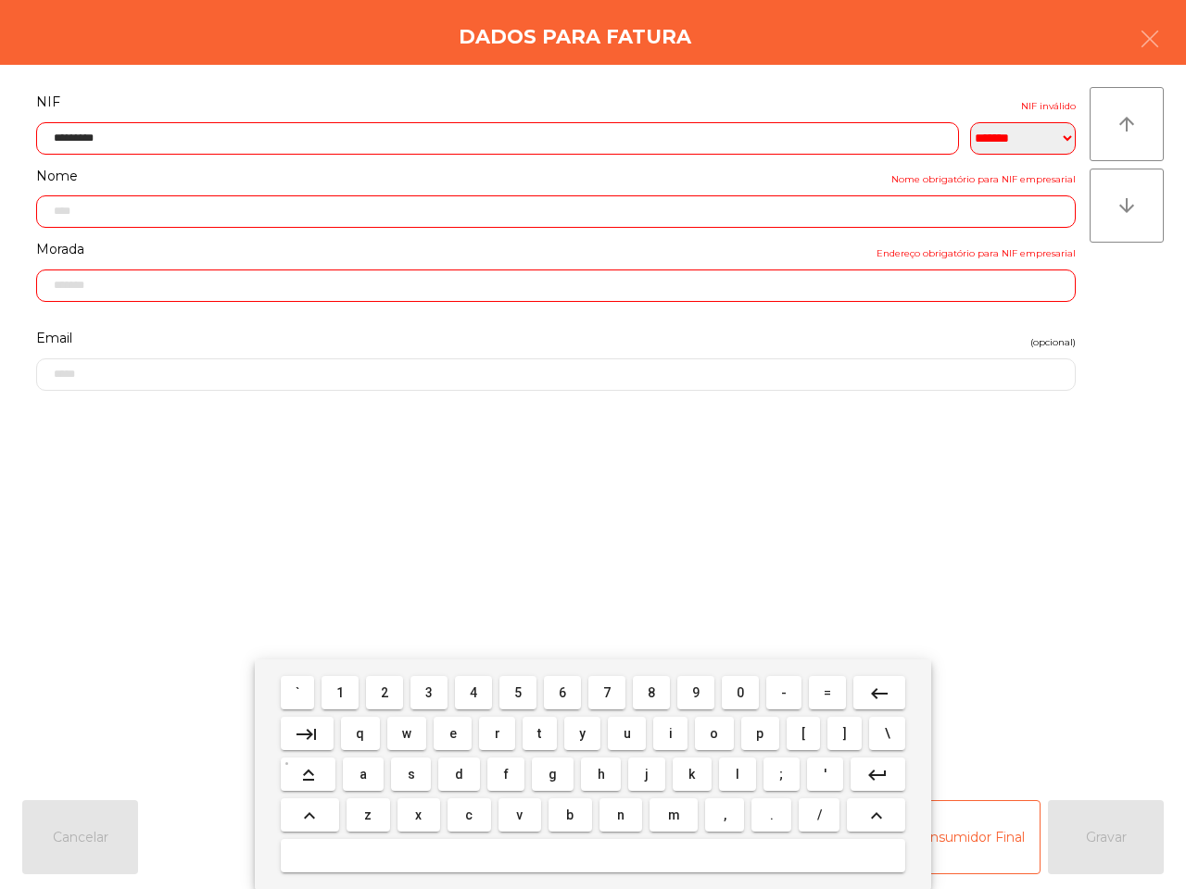
click at [871, 688] on mat-icon "keyboard_backspace" at bounding box center [879, 694] width 22 height 22
click at [479, 690] on button "4" at bounding box center [473, 692] width 37 height 33
click at [862, 687] on button "keyboard_backspace" at bounding box center [879, 692] width 52 height 33
click at [436, 686] on button "3" at bounding box center [428, 692] width 37 height 33
click at [878, 685] on mat-icon "keyboard_backspace" at bounding box center [879, 694] width 22 height 22
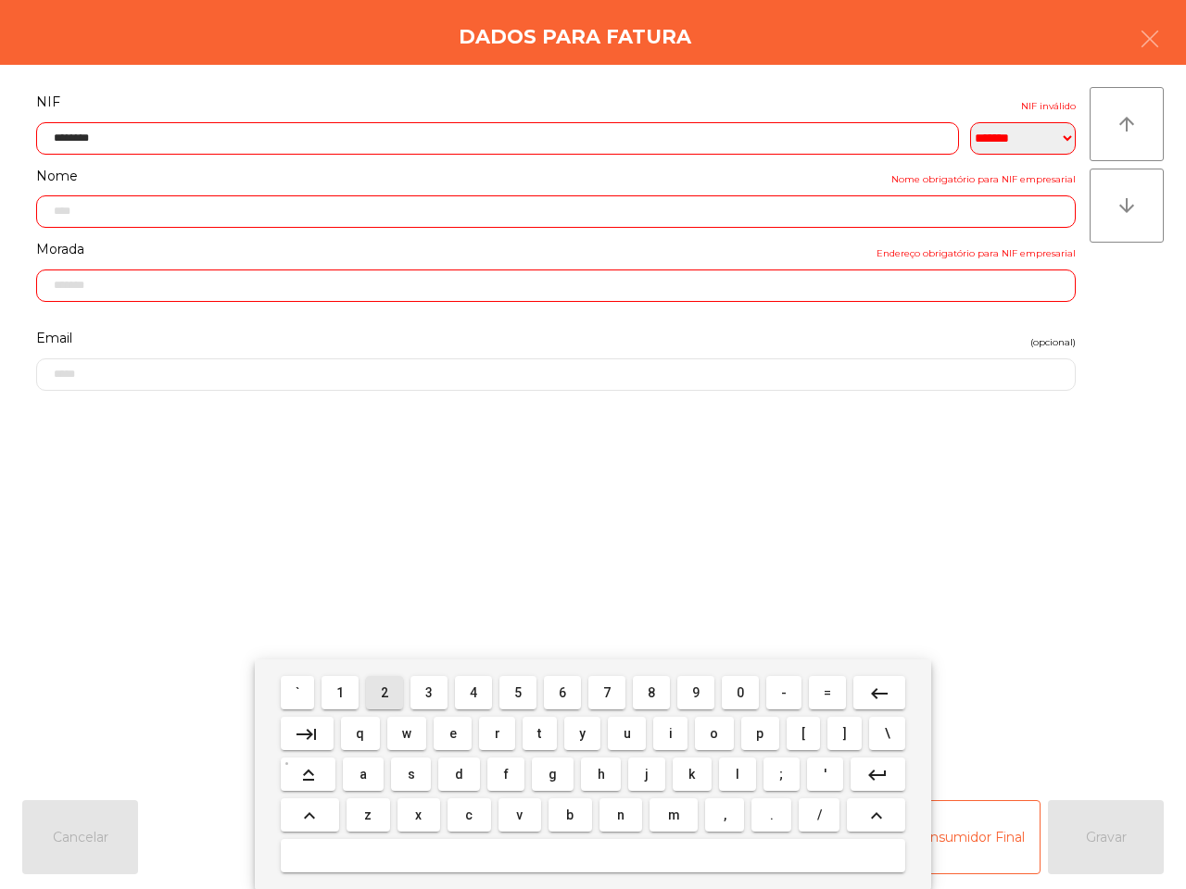
click at [395, 685] on button "2" at bounding box center [384, 692] width 37 height 33
click at [886, 698] on mat-icon "keyboard_backspace" at bounding box center [879, 694] width 22 height 22
click at [341, 685] on span "1" at bounding box center [339, 692] width 7 height 15
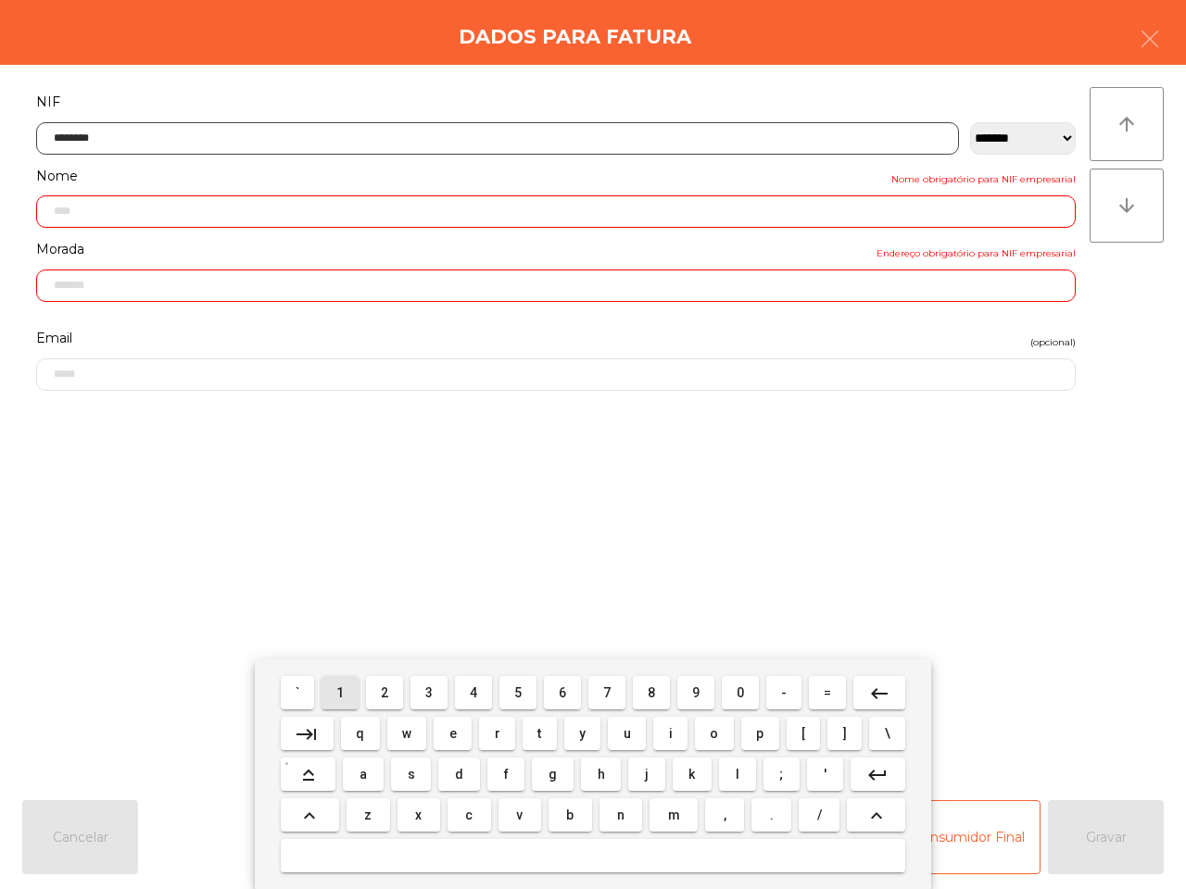
type input "*********"
type input "**********"
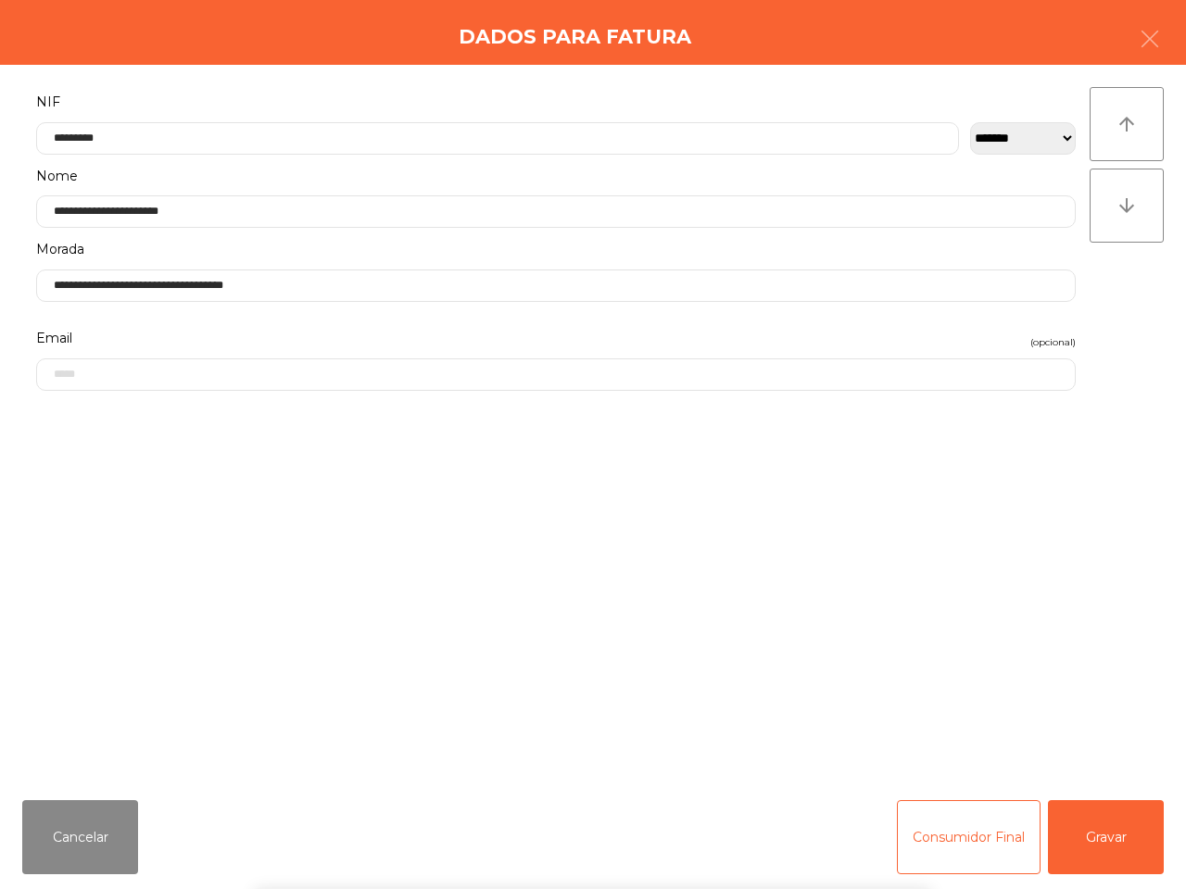
click at [1088, 843] on div "` 1 2 3 4 5 6 7 8 9 0 - = keyboard_backspace keyboard_tab q w e r t y u i o p […" at bounding box center [593, 775] width 1186 height 230
click at [1089, 850] on button "Gravar" at bounding box center [1106, 837] width 116 height 74
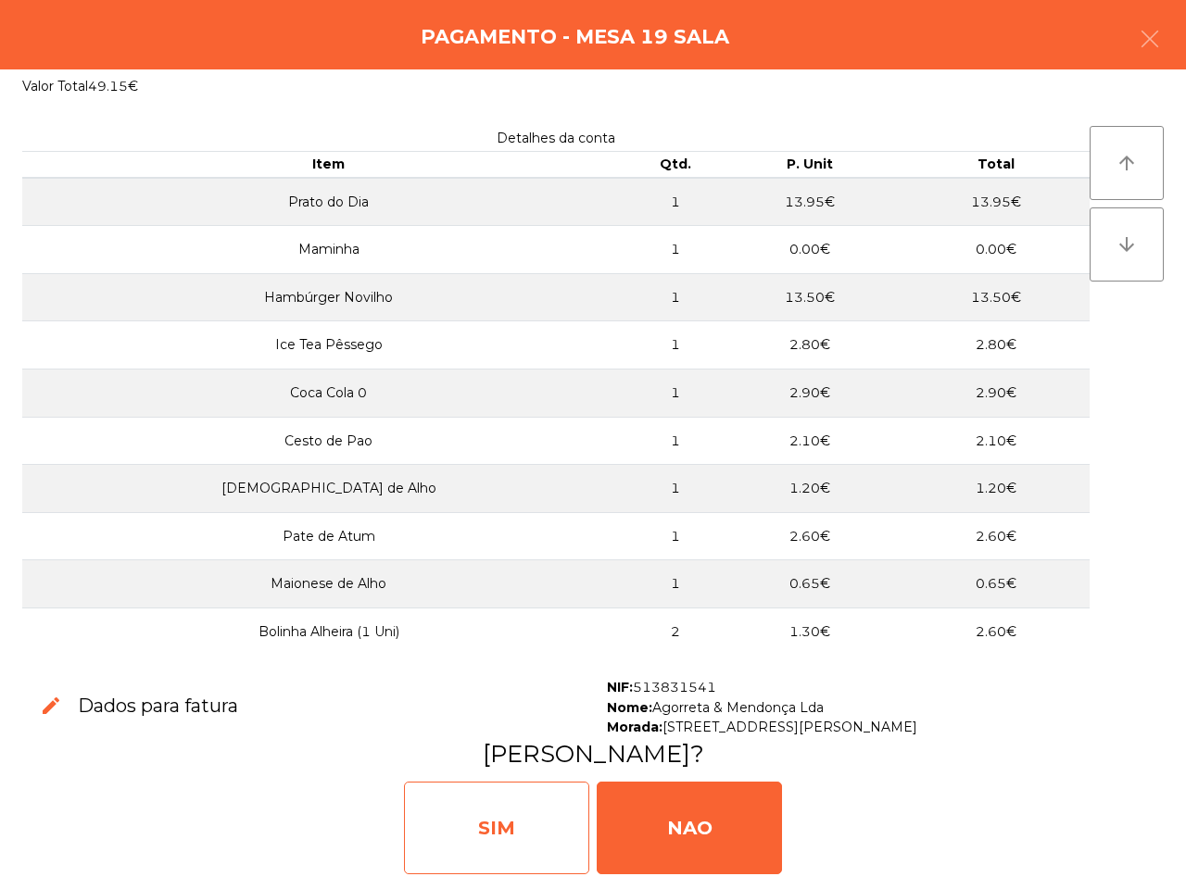
click at [475, 840] on div "SIM" at bounding box center [496, 828] width 185 height 93
